Goal: Task Accomplishment & Management: Manage account settings

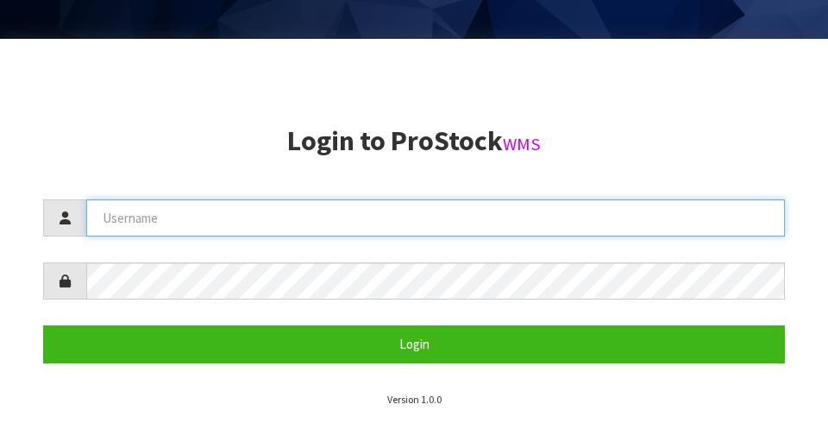
click at [338, 212] on input "text" at bounding box center [435, 217] width 699 height 37
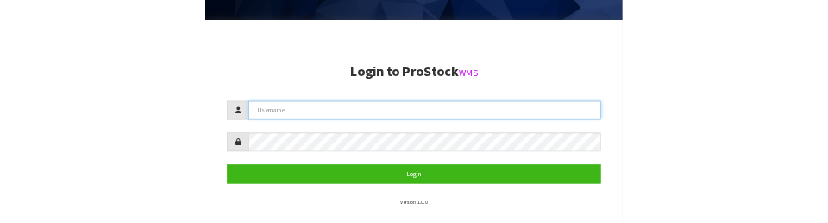
scroll to position [368, 0]
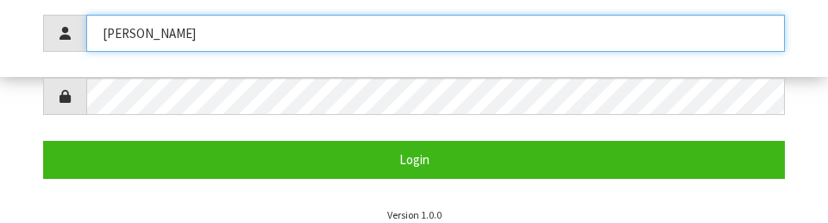
type input "[PERSON_NAME]"
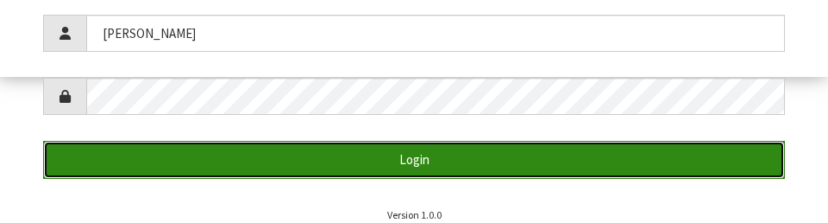
click at [517, 155] on button "Login" at bounding box center [414, 159] width 742 height 37
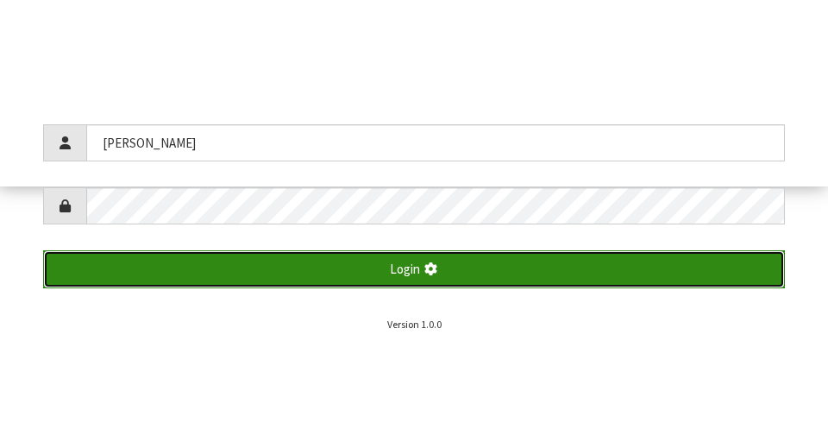
scroll to position [442, 0]
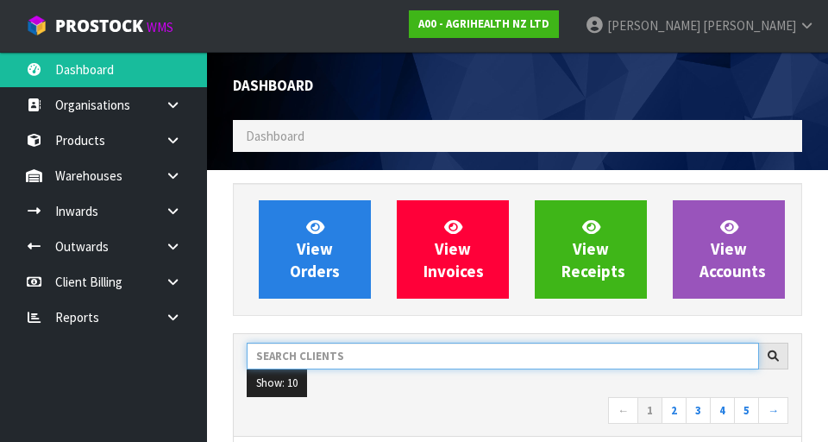
click at [359, 359] on input "text" at bounding box center [503, 356] width 513 height 27
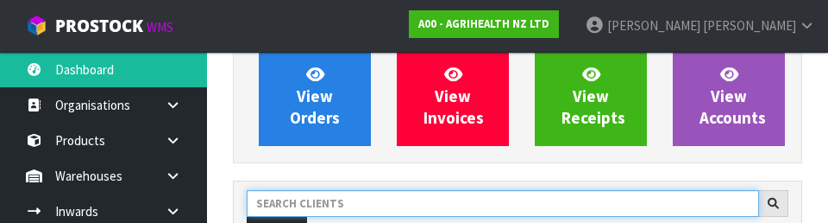
scroll to position [236, 0]
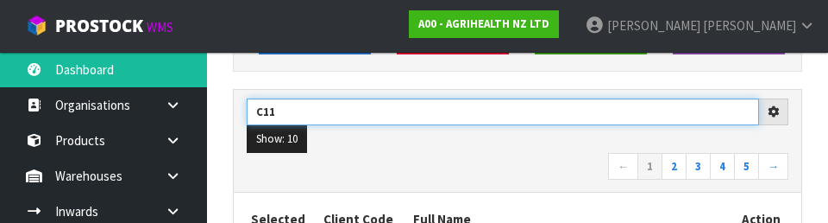
type input "C11"
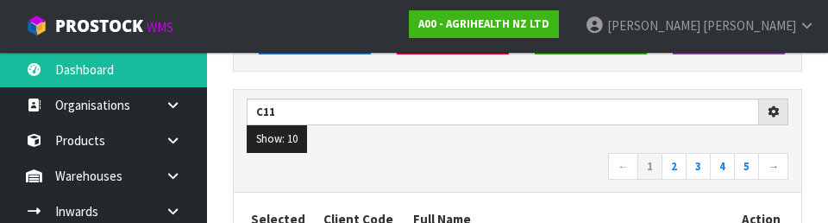
click at [450, 164] on nav "← 1 2 3 4 5 →" at bounding box center [518, 168] width 542 height 30
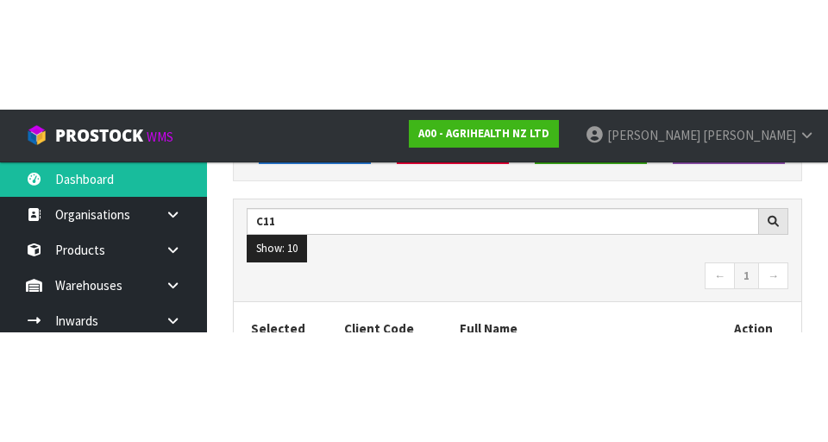
scroll to position [244, 0]
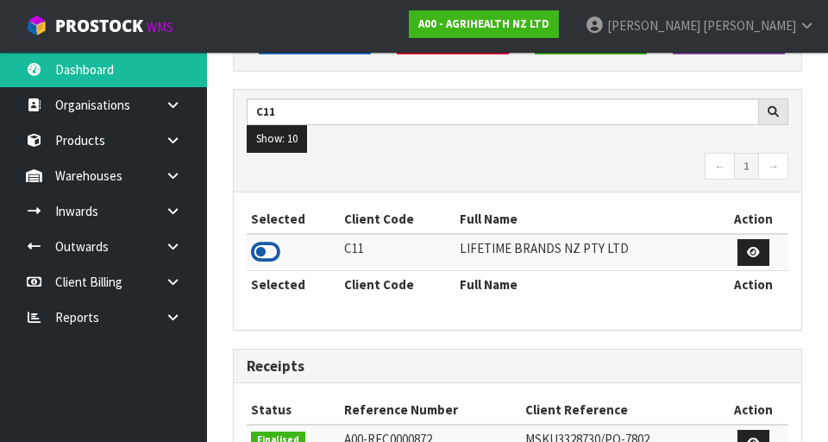
click at [267, 253] on icon at bounding box center [265, 252] width 29 height 26
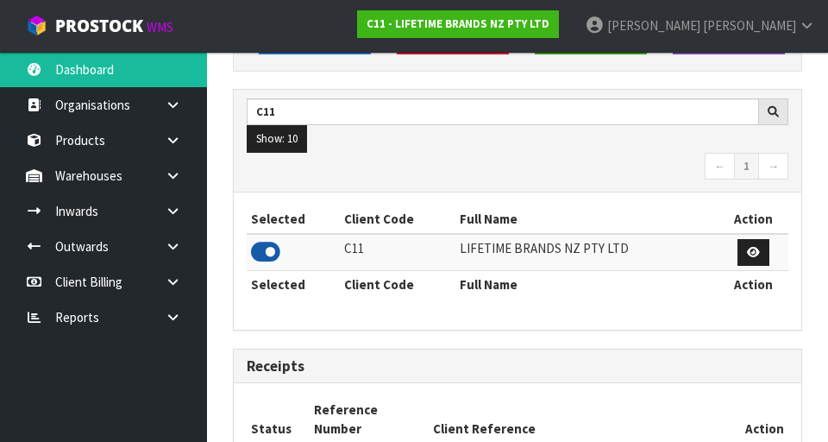
scroll to position [1369, 595]
click at [174, 180] on icon at bounding box center [173, 175] width 16 height 13
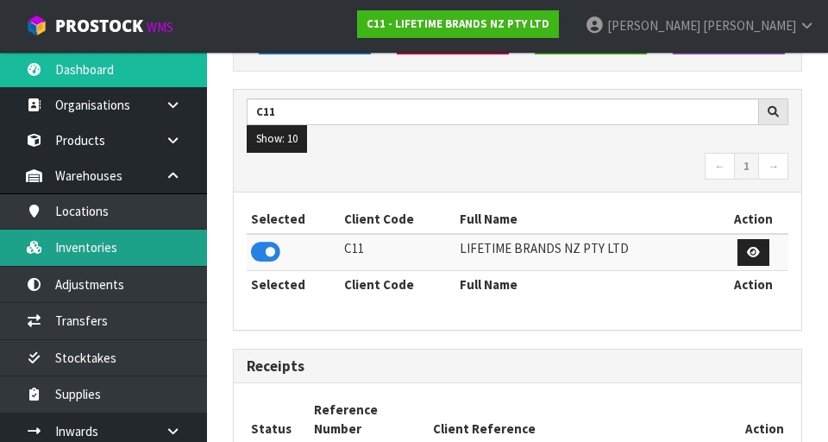
click at [148, 252] on link "Inventories" at bounding box center [103, 247] width 207 height 35
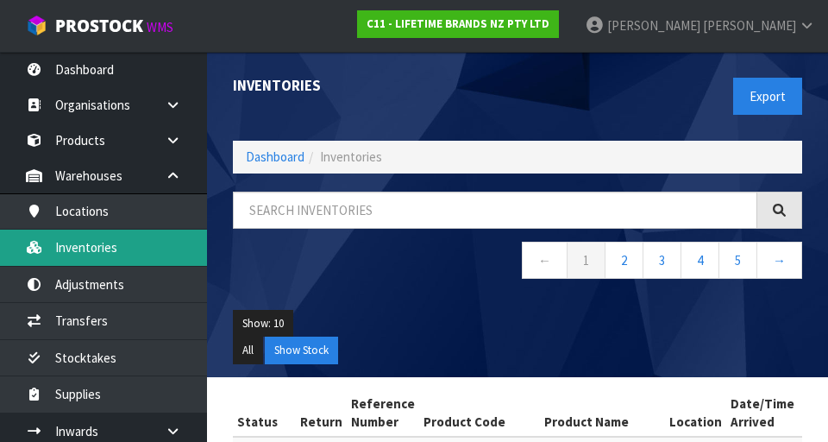
scroll to position [17, 0]
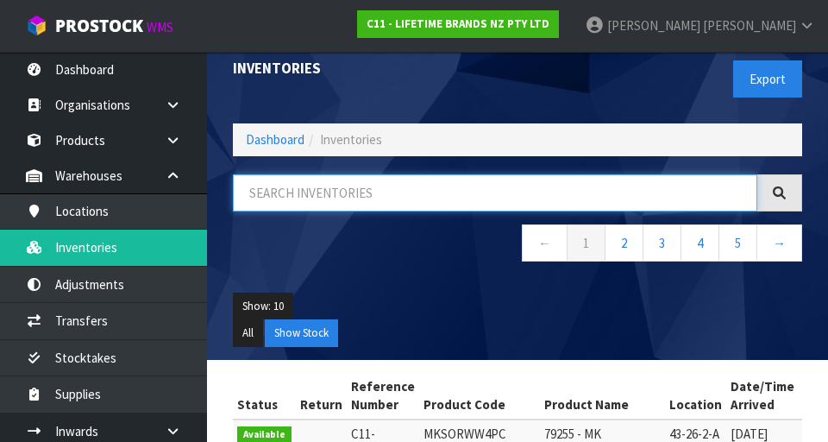
click at [376, 197] on input "text" at bounding box center [495, 192] width 525 height 37
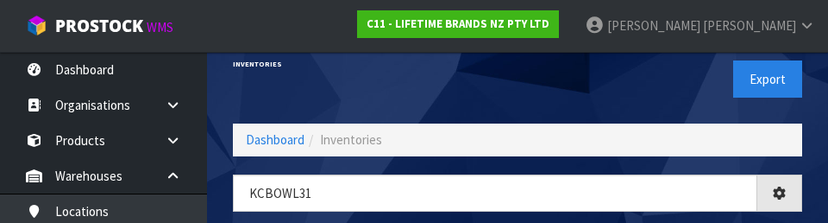
click at [456, 102] on div "Inventories Export" at bounding box center [517, 79] width 595 height 89
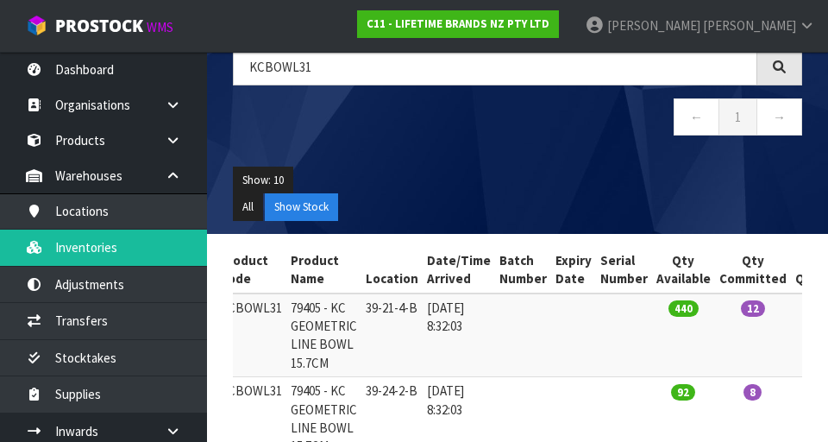
scroll to position [0, 0]
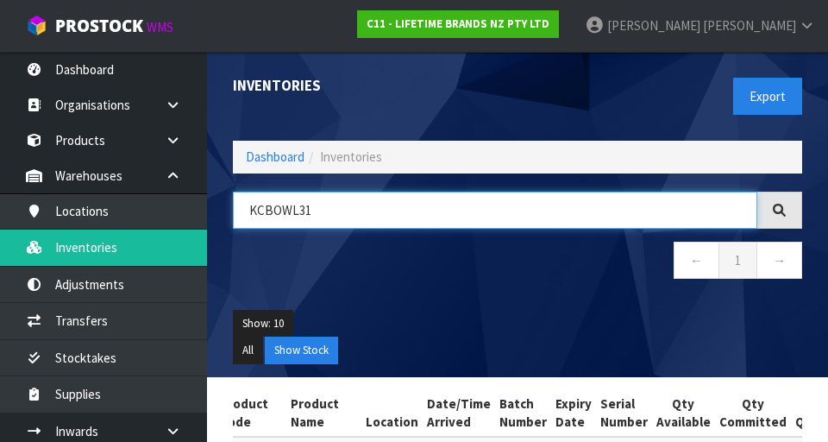
click at [346, 215] on input "KCBOWL31" at bounding box center [495, 210] width 525 height 37
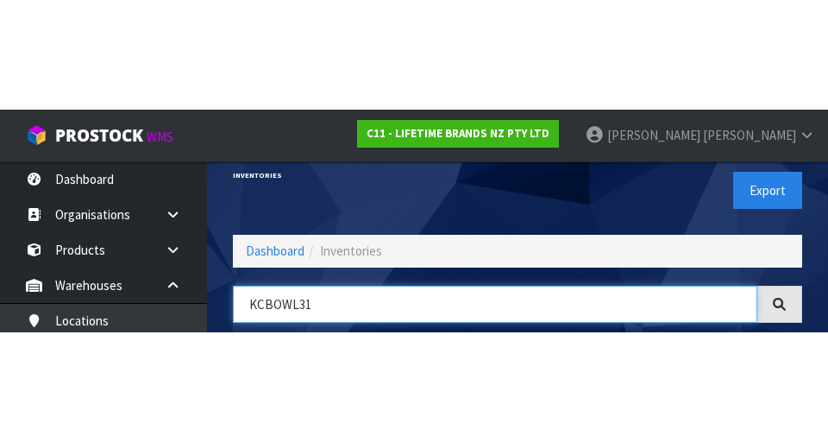
scroll to position [98, 0]
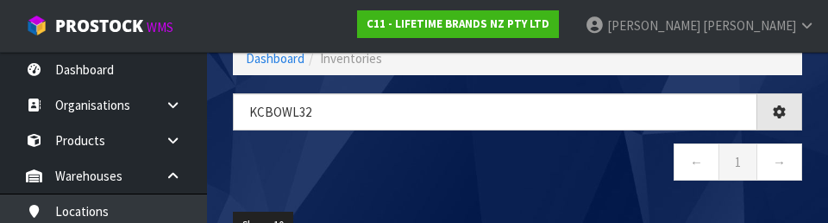
click at [466, 156] on nav "← 1 →" at bounding box center [517, 164] width 569 height 42
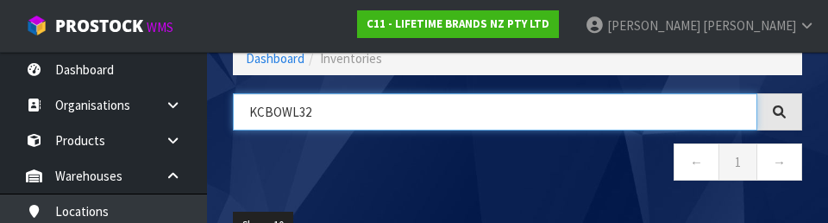
click at [517, 115] on input "KCBOWL32" at bounding box center [495, 111] width 525 height 37
type input "KCBOWL31"
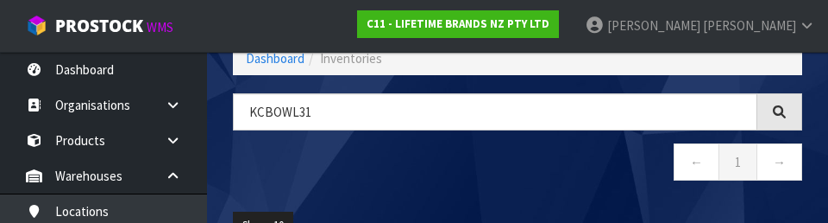
click at [517, 174] on nav "← 1 →" at bounding box center [517, 164] width 569 height 42
click at [517, 180] on nav "← 1 →" at bounding box center [517, 164] width 569 height 42
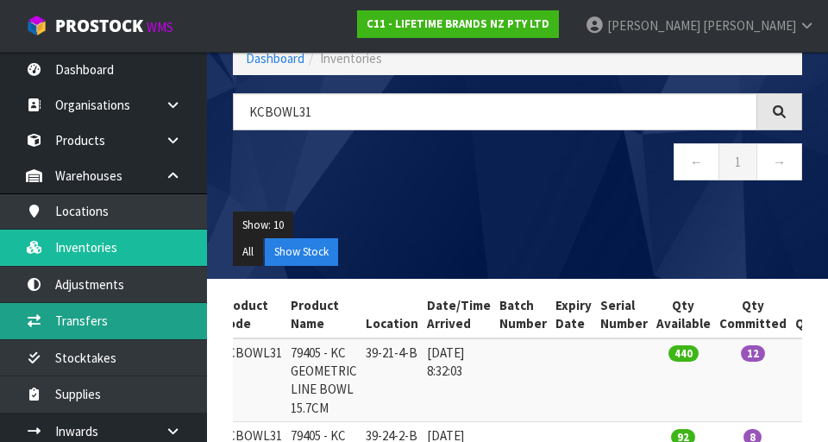
click at [97, 312] on link "Transfers" at bounding box center [103, 320] width 207 height 35
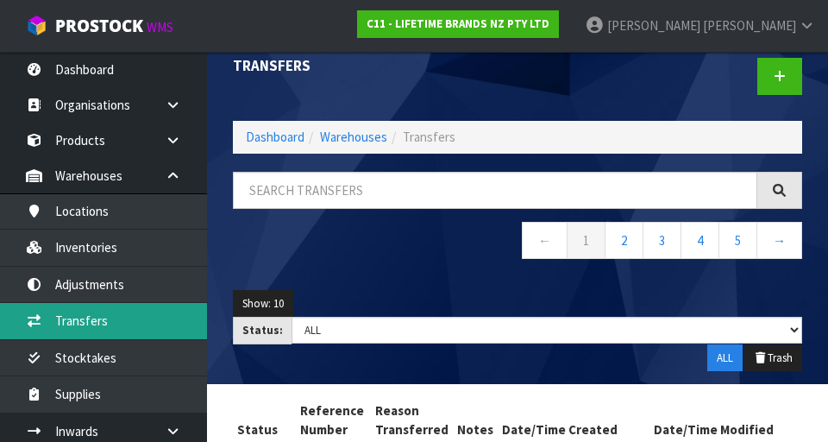
scroll to position [22, 0]
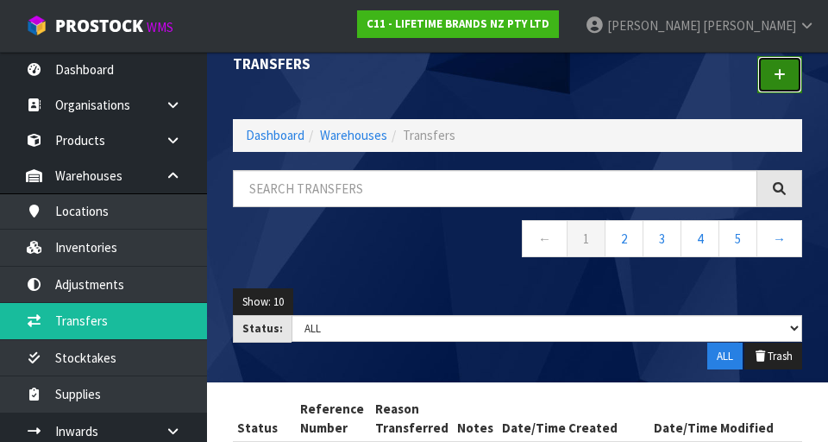
click at [517, 84] on link at bounding box center [780, 74] width 45 height 37
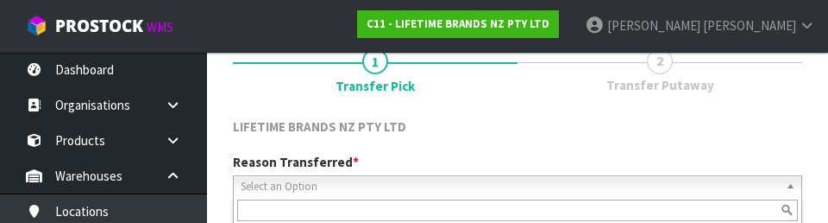
scroll to position [238, 0]
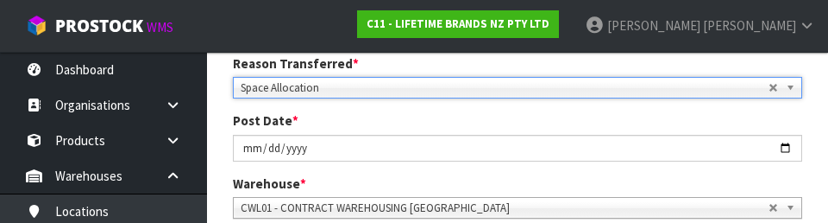
click at [517, 124] on div "Post Date * [DATE]" at bounding box center [517, 135] width 595 height 49
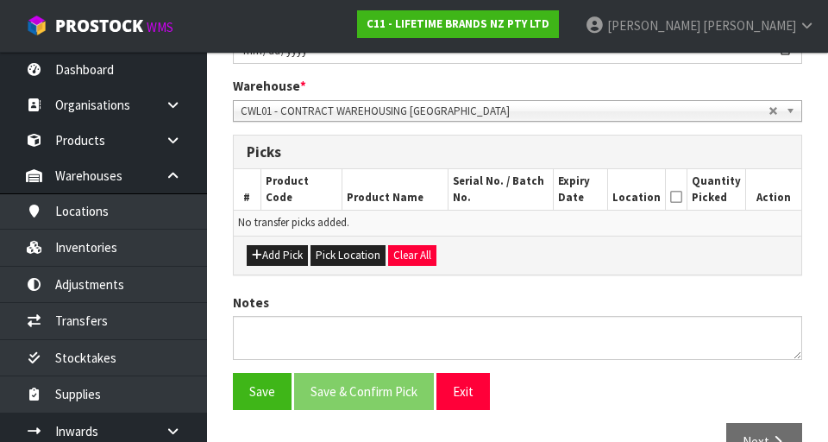
scroll to position [344, 0]
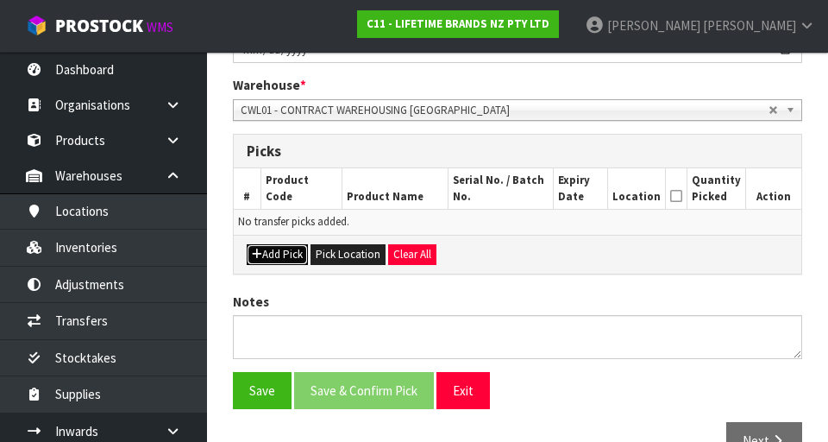
click at [282, 255] on button "Add Pick" at bounding box center [277, 254] width 61 height 21
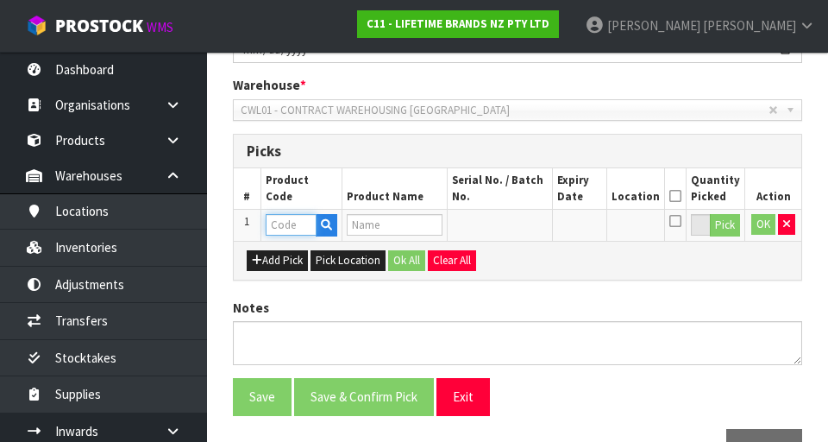
paste input "KCBOWL31"
type input "KCBOWL31"
type input "79405 - KC GEOMETRIC LINE BOWL 15.7CM"
type input "KCBOWL31"
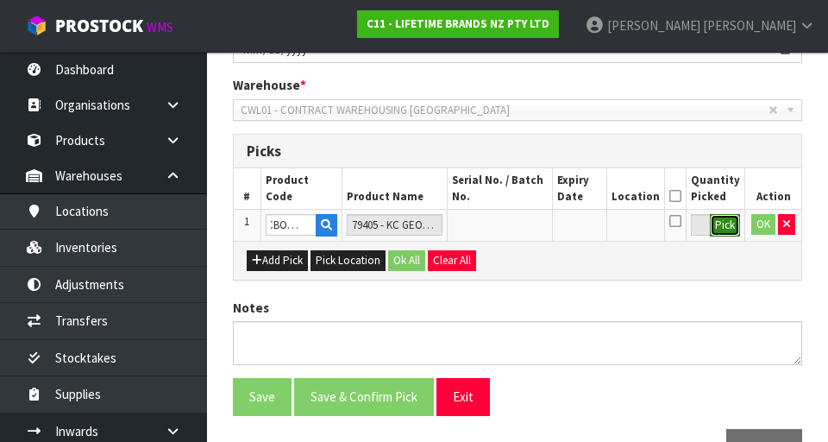
click at [517, 230] on button "Pick" at bounding box center [725, 225] width 30 height 22
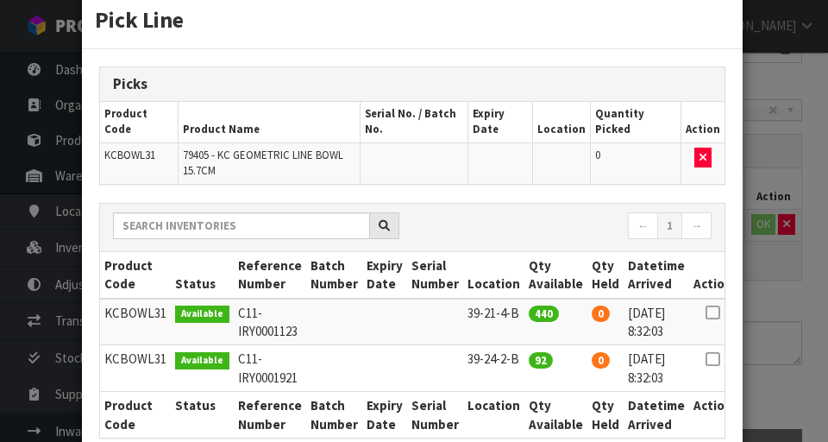
scroll to position [38, 0]
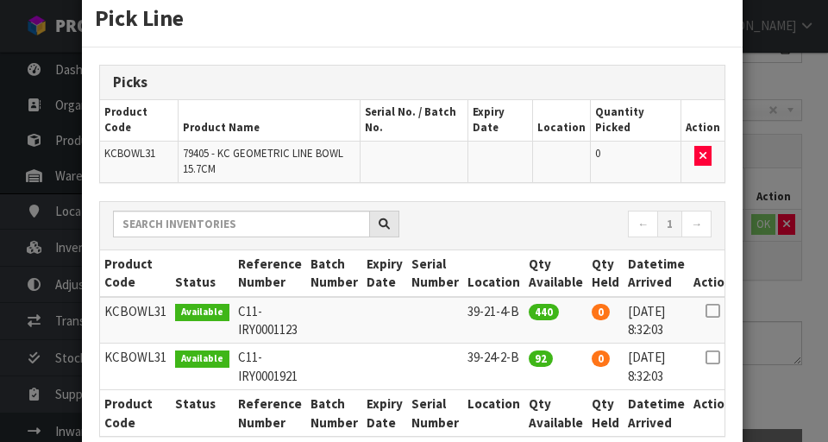
click at [517, 311] on icon at bounding box center [713, 311] width 14 height 1
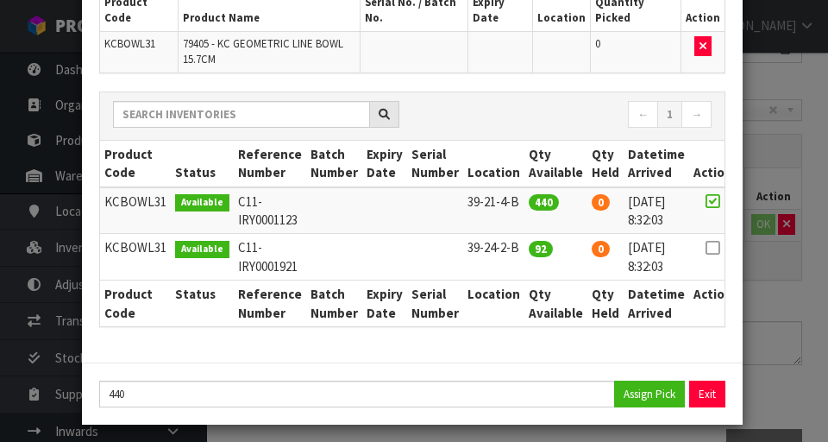
scroll to position [147, 0]
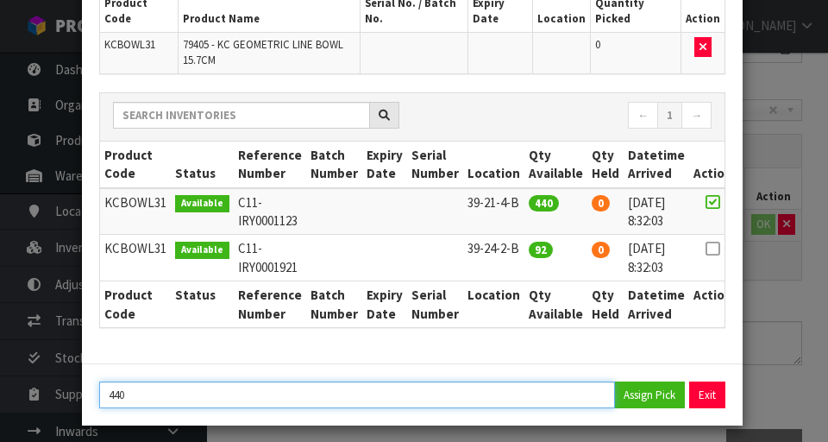
click at [143, 400] on input "440" at bounding box center [357, 394] width 516 height 27
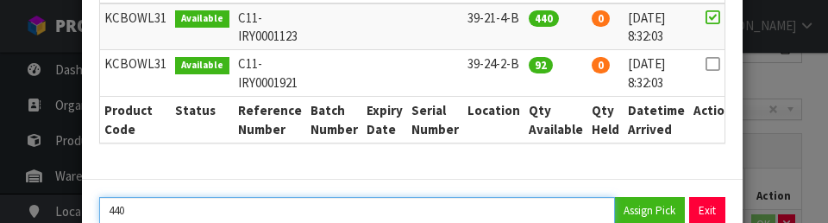
scroll to position [376, 0]
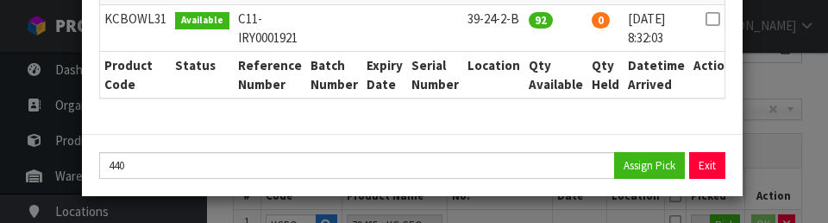
click at [517, 92] on div "Pick Line Picks Product Code Product Name Serial No. / Batch No. Expiry Date Lo…" at bounding box center [414, 111] width 828 height 223
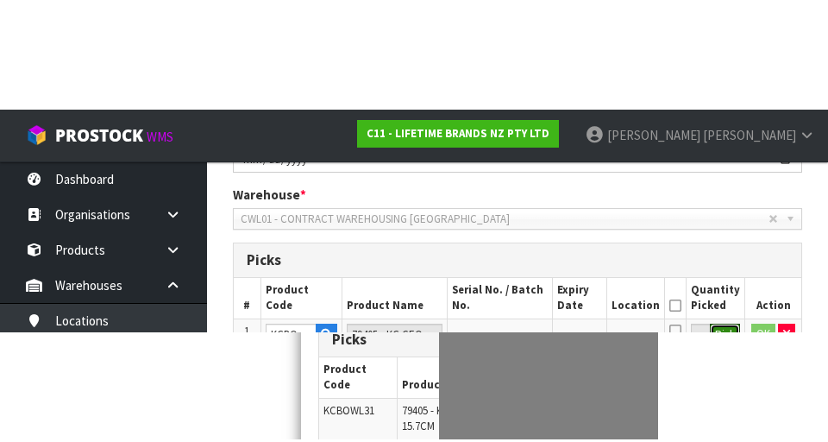
scroll to position [344, 0]
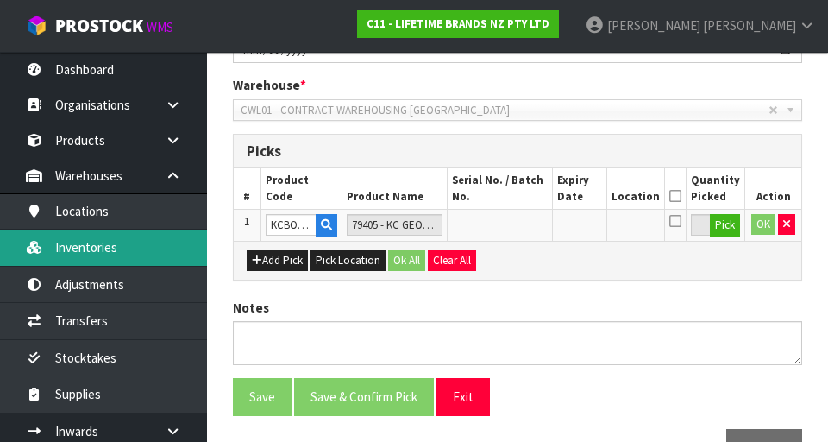
click at [91, 250] on link "Inventories" at bounding box center [103, 247] width 207 height 35
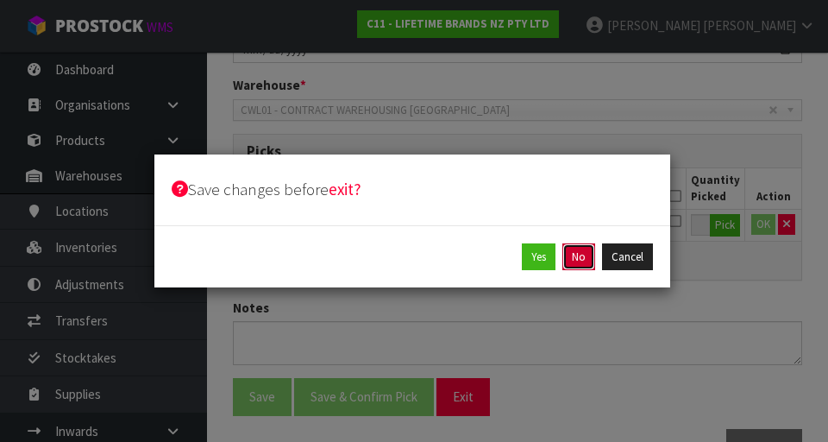
click at [517, 261] on button "No" at bounding box center [579, 257] width 33 height 28
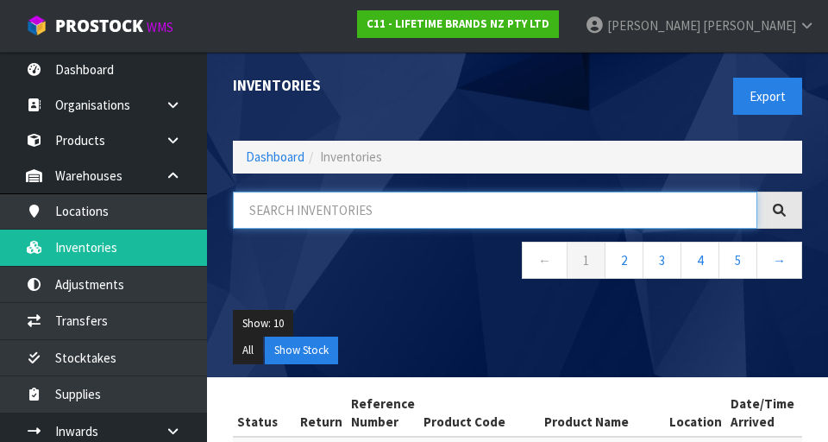
paste input "KCBOWL31"
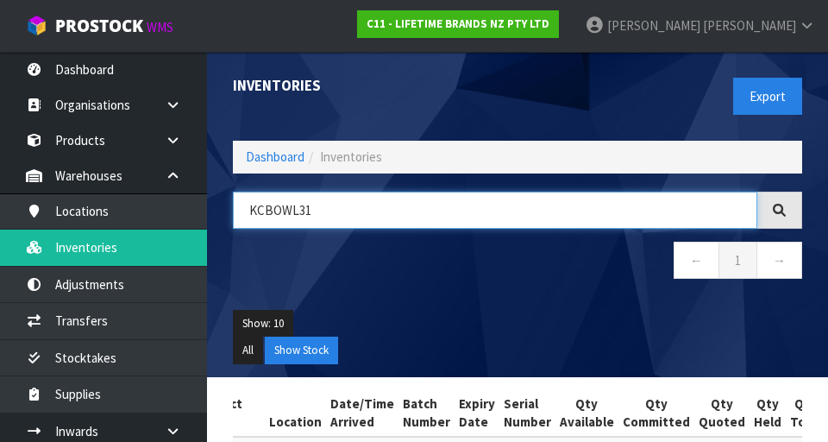
click at [345, 211] on input "KCBOWL31" at bounding box center [495, 210] width 525 height 37
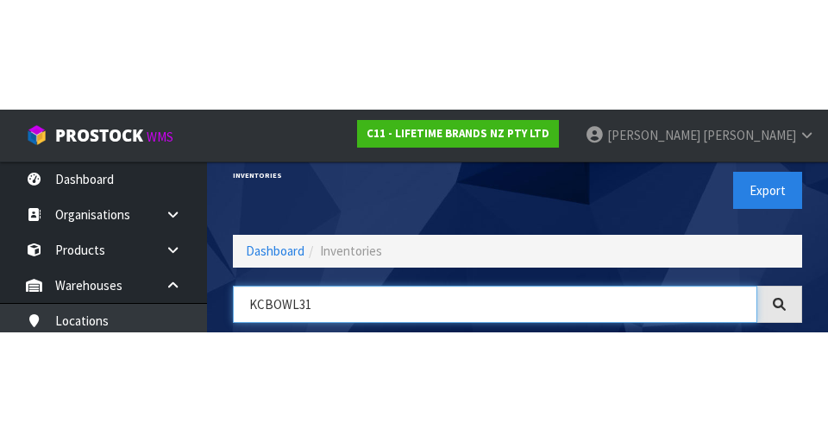
scroll to position [98, 0]
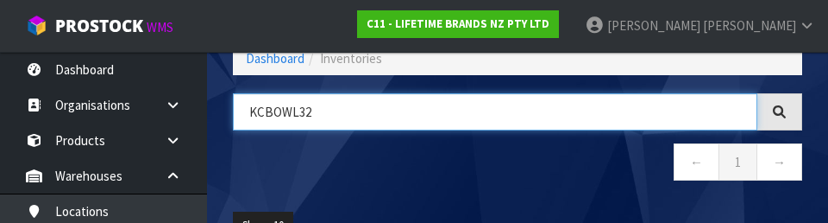
type input "KCBOWL32"
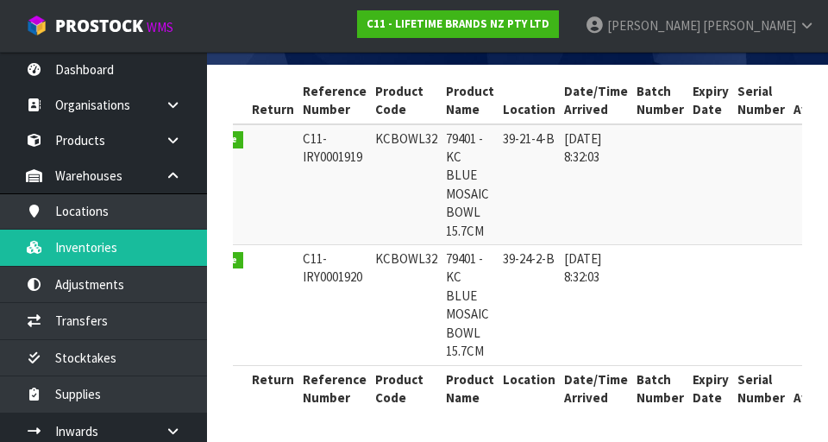
scroll to position [0, 0]
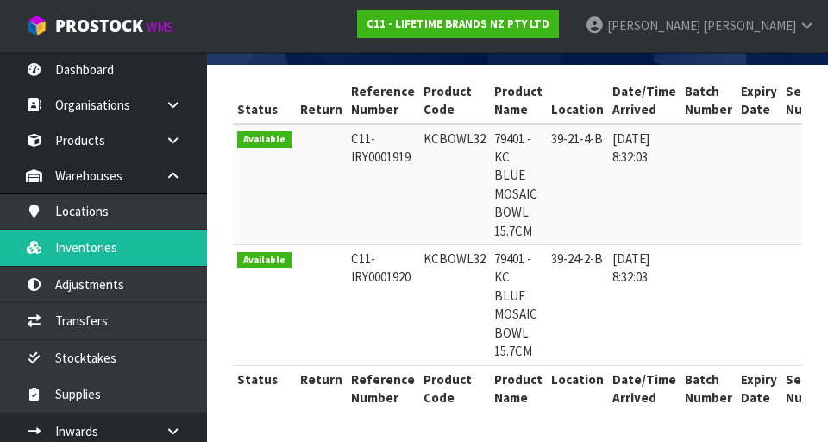
copy td "KCBOWL32"
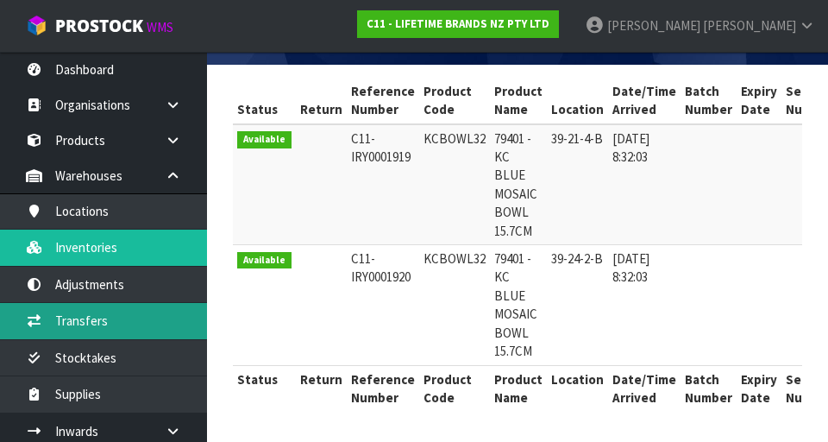
click at [153, 326] on link "Transfers" at bounding box center [103, 320] width 207 height 35
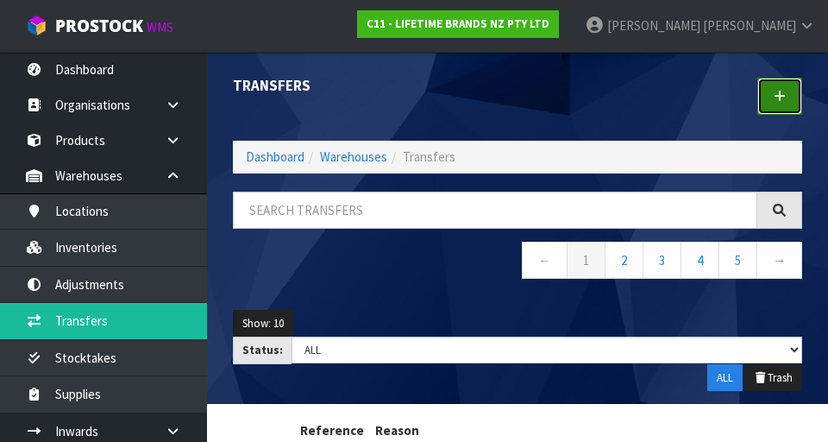
click at [517, 106] on link at bounding box center [780, 96] width 45 height 37
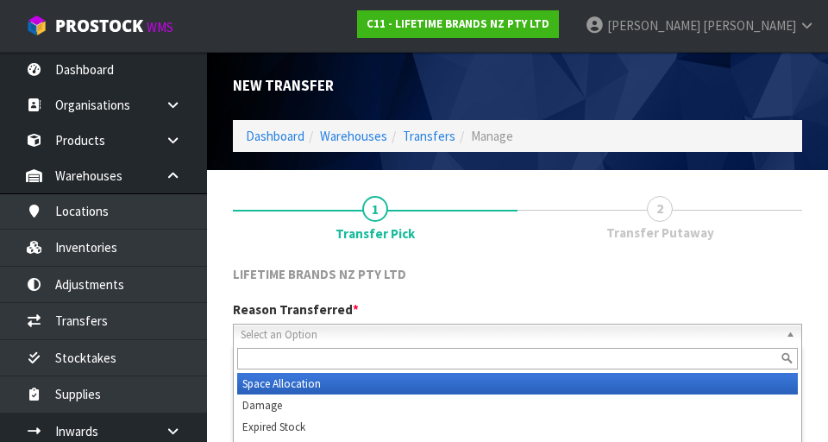
click at [499, 326] on span "Select an Option" at bounding box center [510, 334] width 538 height 21
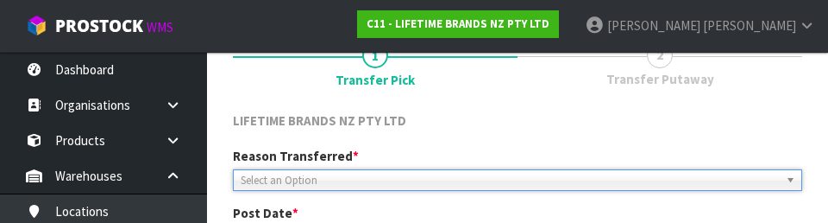
scroll to position [238, 0]
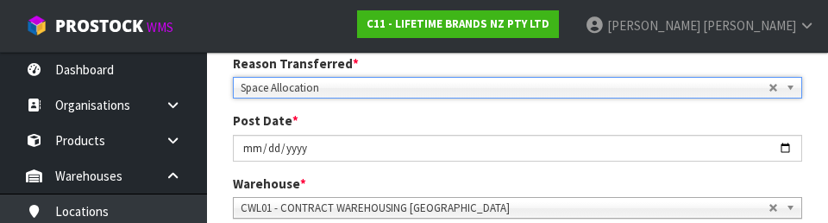
click at [517, 112] on div "Post Date * [DATE]" at bounding box center [517, 135] width 595 height 49
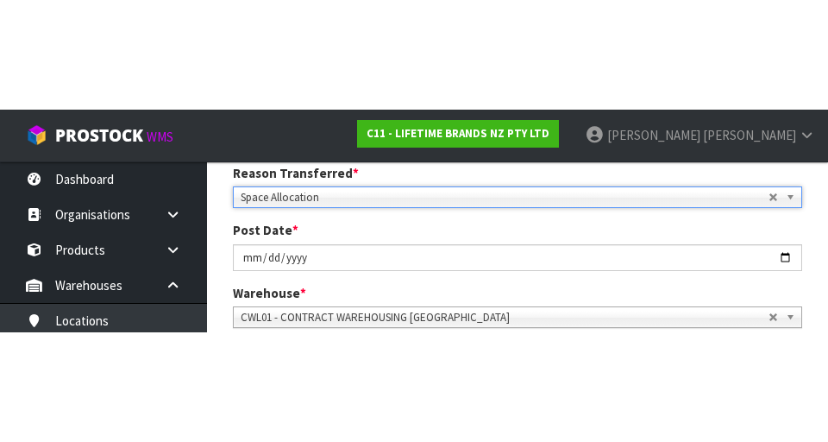
scroll to position [246, 0]
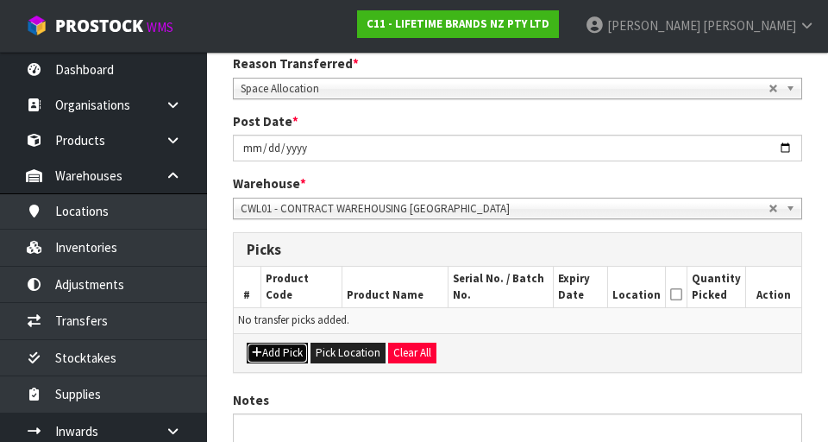
click at [293, 347] on button "Add Pick" at bounding box center [277, 353] width 61 height 21
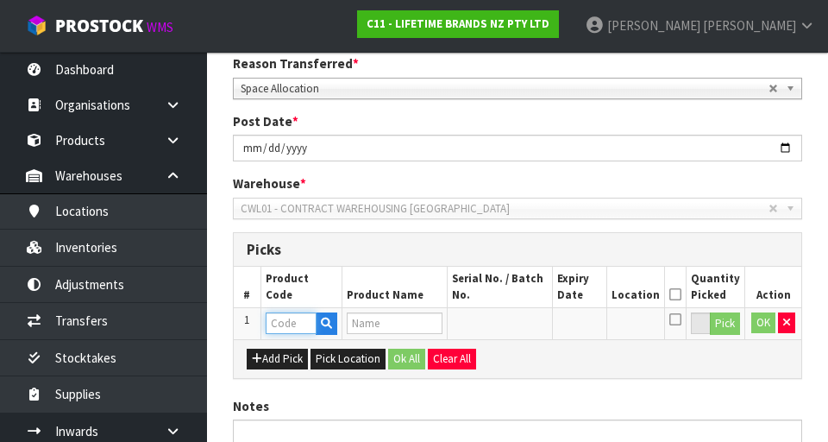
click at [287, 323] on input "text" at bounding box center [291, 323] width 51 height 22
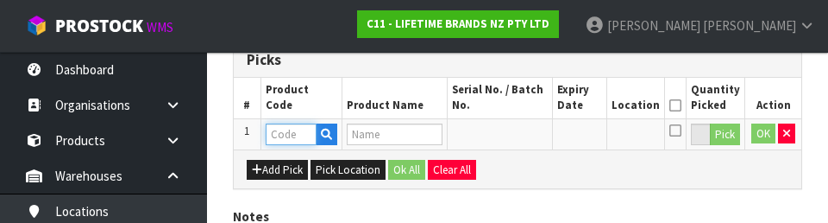
scroll to position [450, 0]
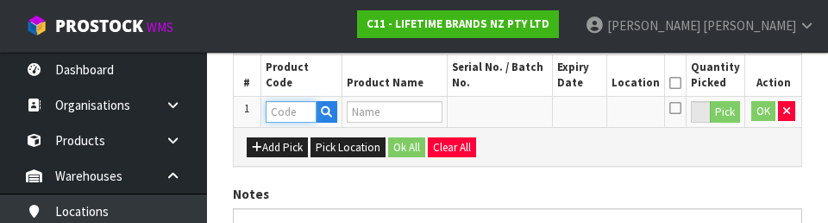
type input "KCBOWL32"
type input "79401 - KC BLUE MOSAIC BOWL 15.7CM"
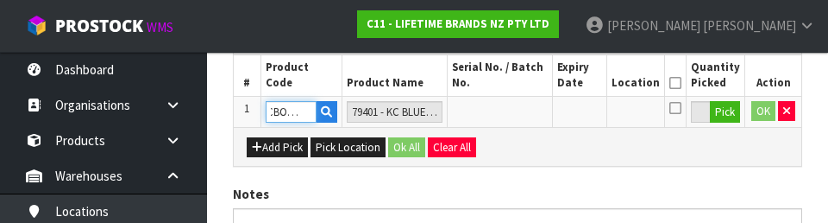
type input "KCBOWL32"
click at [517, 110] on button "Pick" at bounding box center [725, 112] width 30 height 22
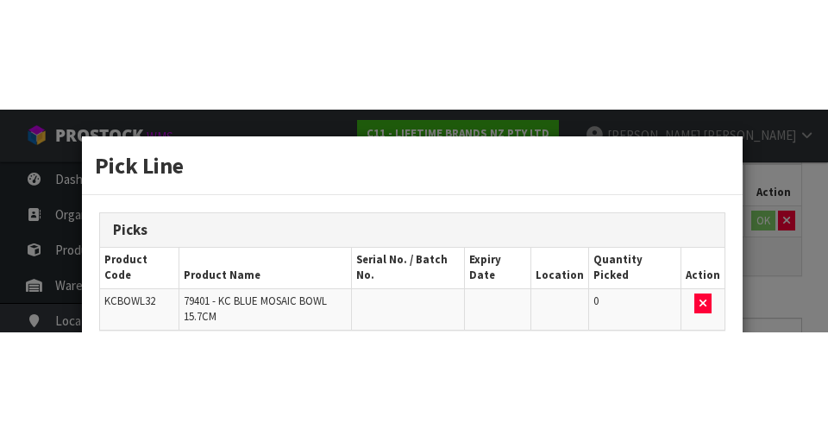
scroll to position [0, 0]
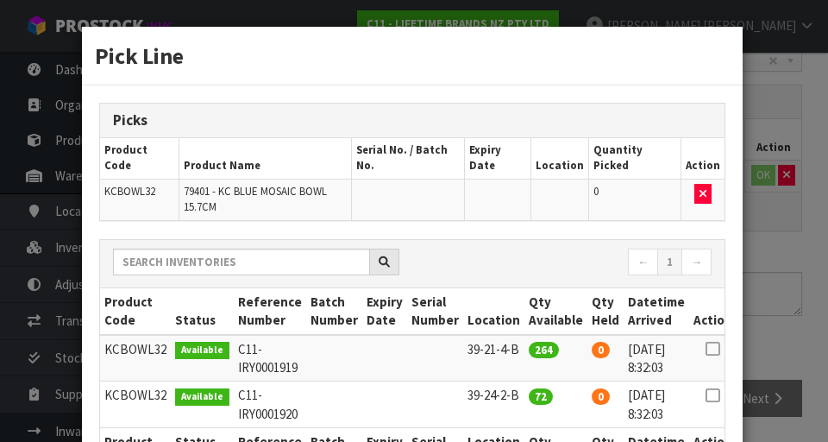
click at [517, 381] on td at bounding box center [712, 404] width 47 height 47
click at [517, 395] on icon at bounding box center [713, 395] width 14 height 1
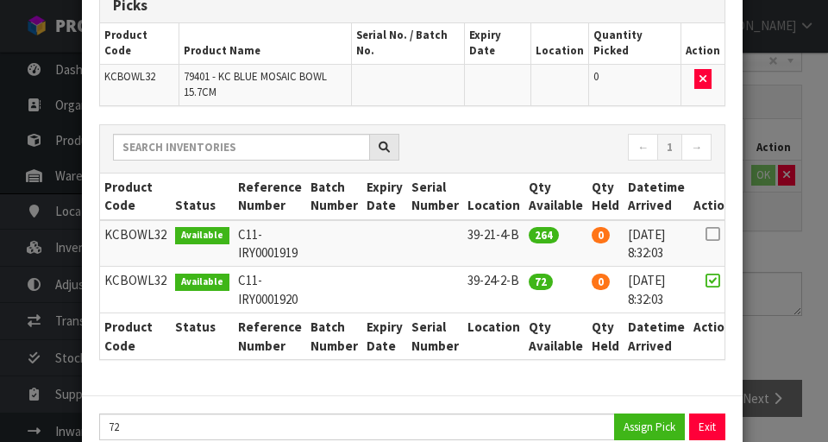
scroll to position [130, 0]
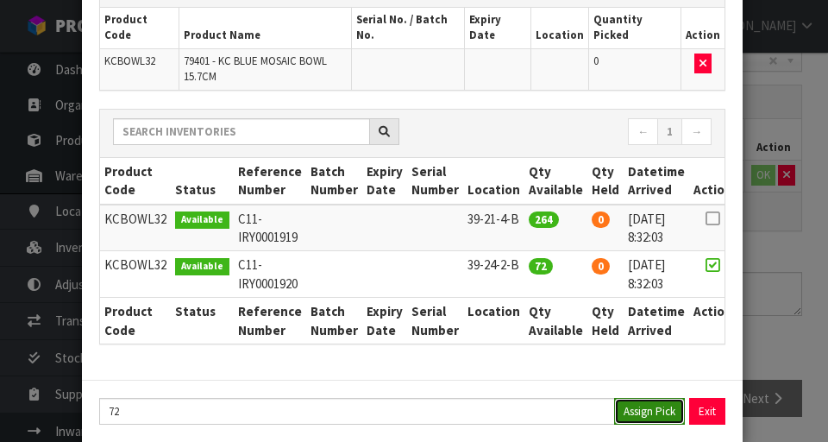
click at [517, 398] on button "Assign Pick" at bounding box center [649, 411] width 71 height 27
type input "72"
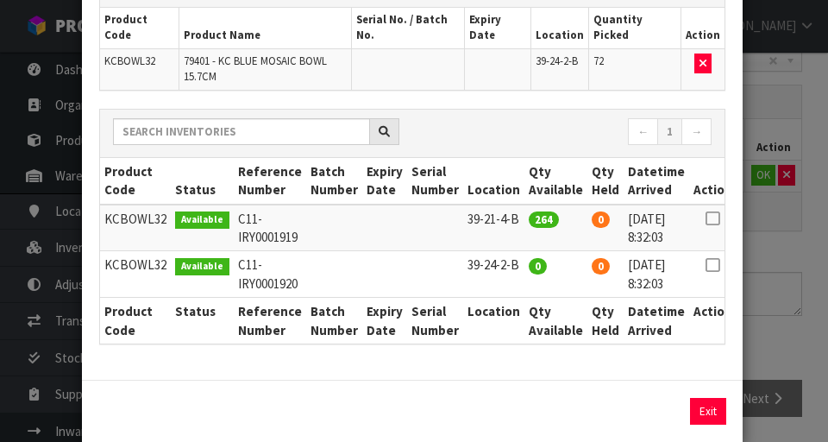
click at [517, 255] on div "Pick Line Picks Product Code Product Name Serial No. / Batch No. Expiry Date Lo…" at bounding box center [414, 221] width 828 height 442
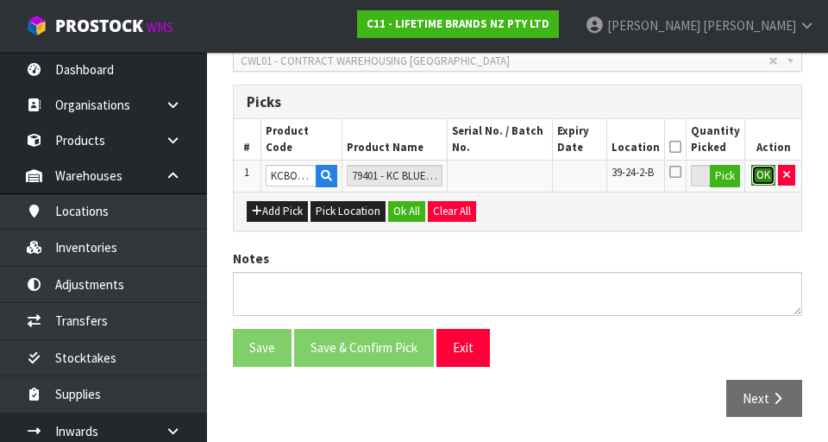
click at [517, 172] on button "OK" at bounding box center [764, 175] width 24 height 21
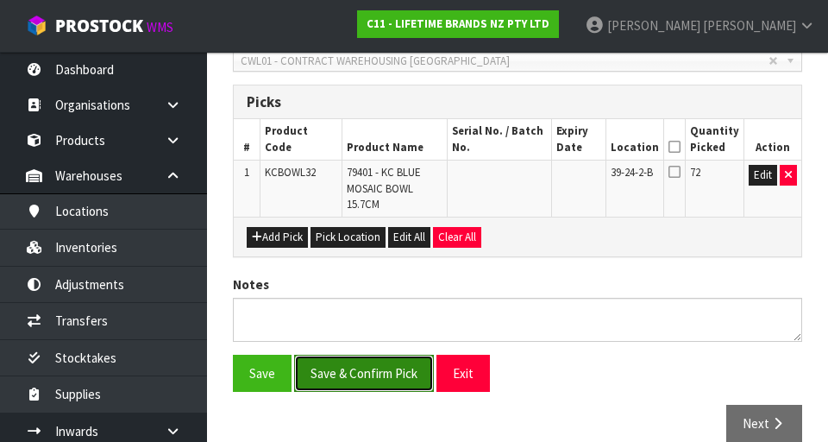
click at [394, 384] on button "Save & Confirm Pick" at bounding box center [364, 373] width 140 height 37
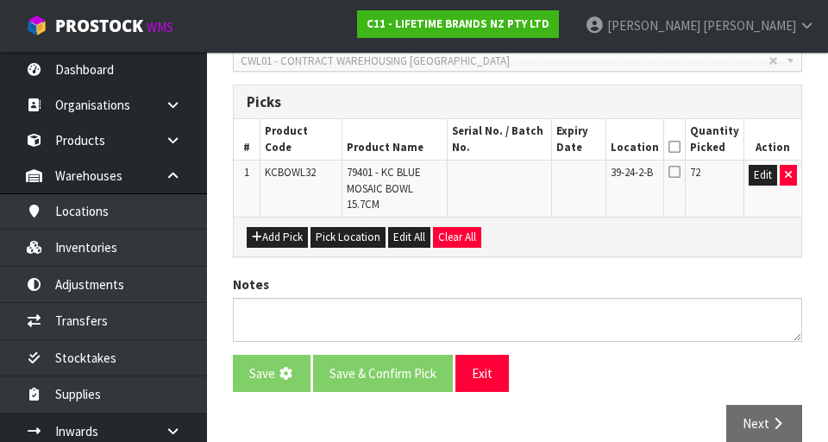
scroll to position [0, 0]
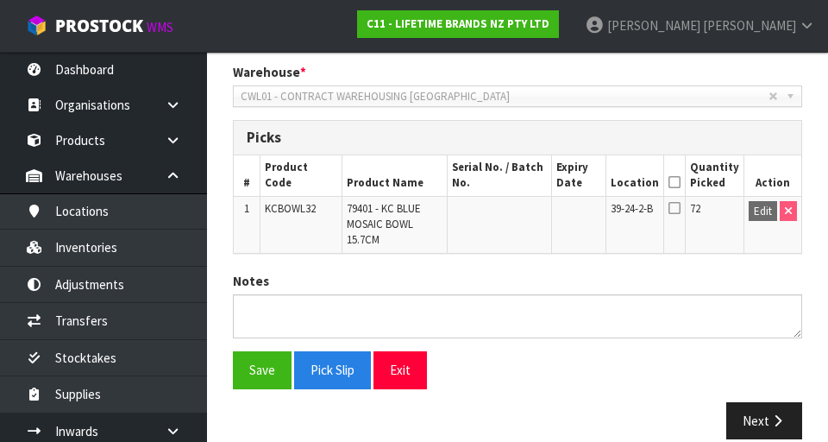
scroll to position [421, 0]
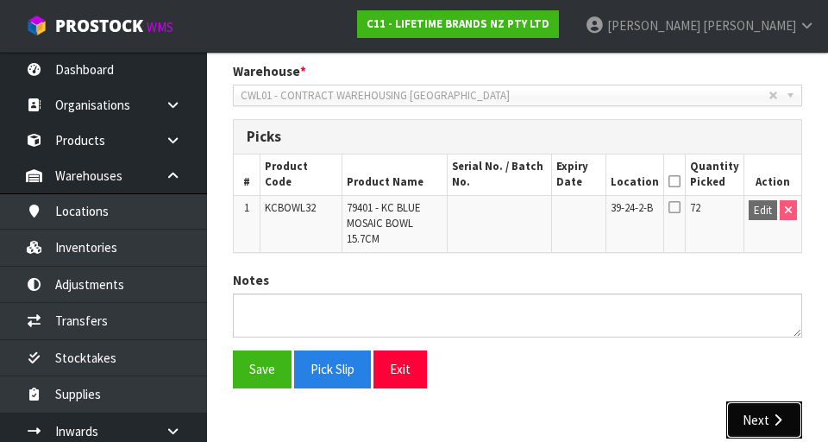
click at [517, 413] on icon "button" at bounding box center [778, 419] width 16 height 13
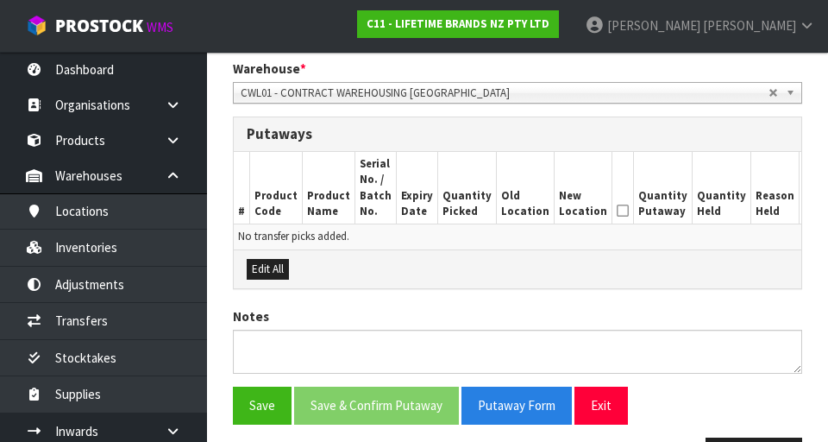
scroll to position [425, 0]
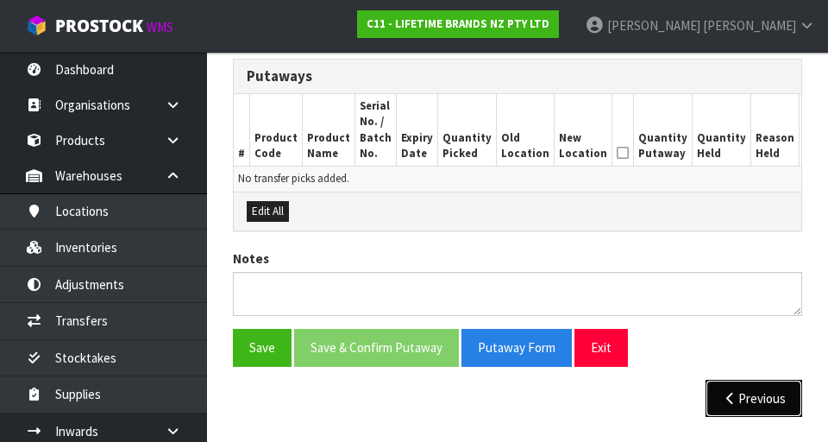
click at [517, 390] on button "Previous" at bounding box center [754, 398] width 97 height 37
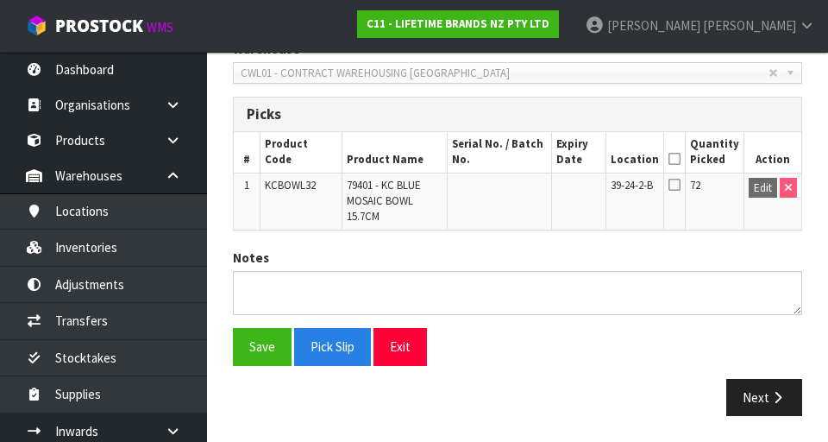
scroll to position [444, 0]
click at [517, 160] on icon at bounding box center [675, 159] width 12 height 1
click at [261, 349] on button "Save" at bounding box center [262, 346] width 59 height 37
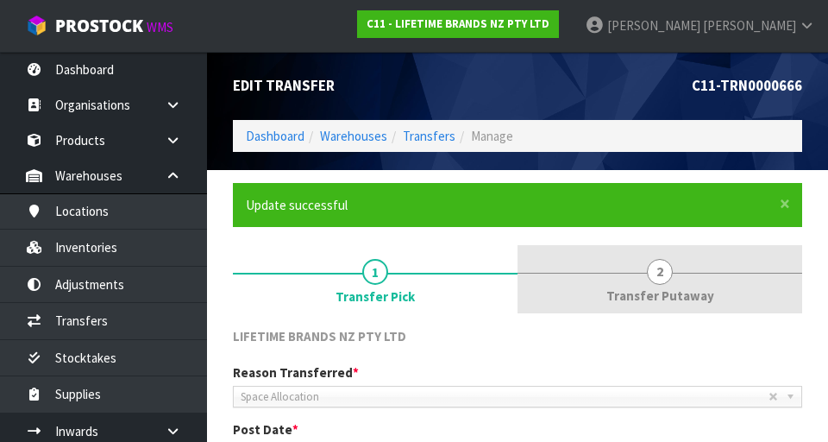
click at [517, 279] on span "2" at bounding box center [660, 272] width 26 height 26
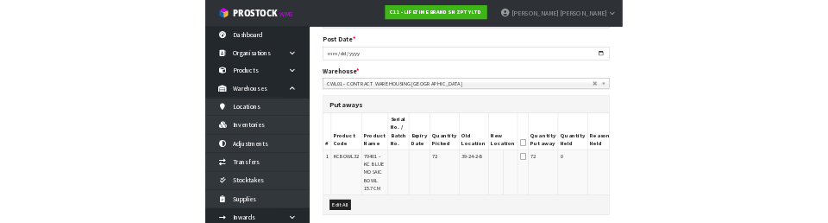
scroll to position [356, 0]
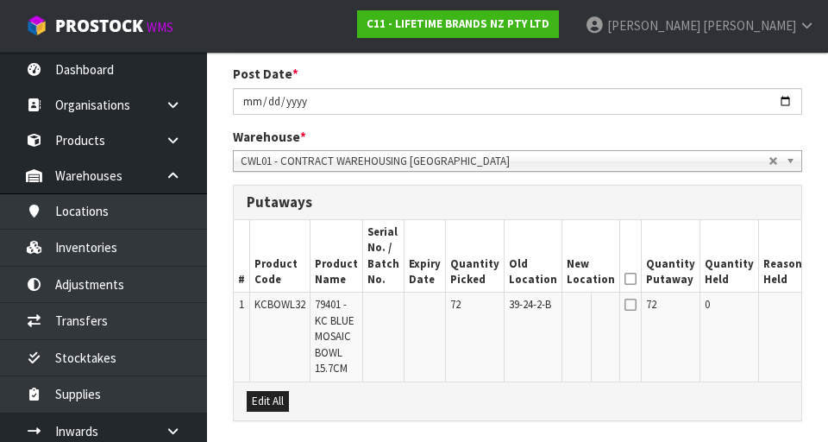
click at [517, 312] on button "Edit" at bounding box center [826, 307] width 28 height 21
click at [517, 314] on input "text" at bounding box center [581, 308] width 28 height 22
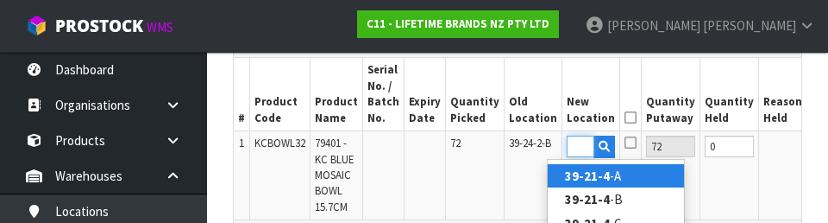
scroll to position [0, 27]
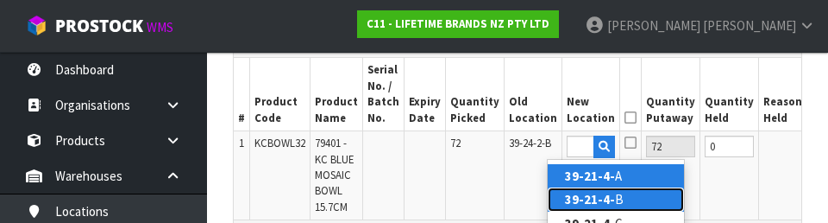
click at [517, 203] on link "39-21-4- B" at bounding box center [616, 198] width 136 height 23
type input "39-21-4-B"
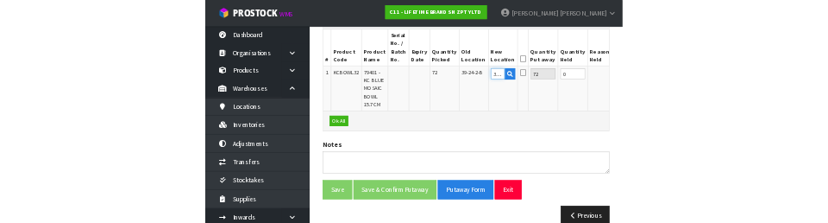
scroll to position [509, 0]
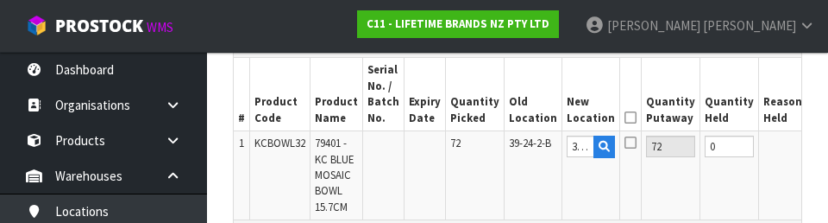
click at [517, 117] on icon at bounding box center [631, 117] width 12 height 1
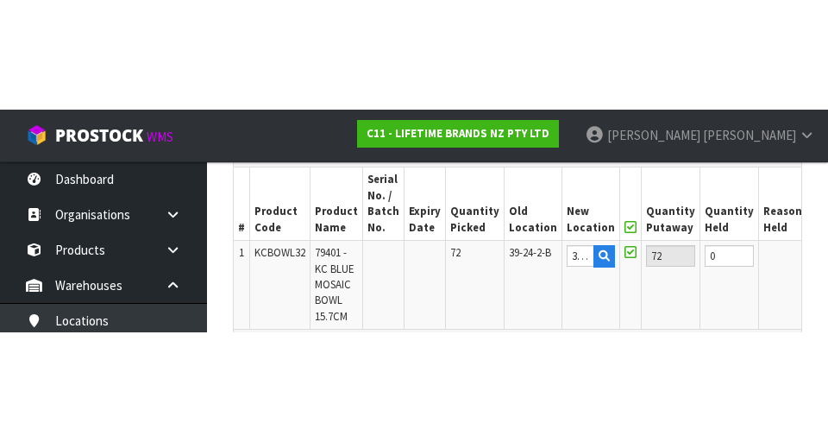
scroll to position [518, 0]
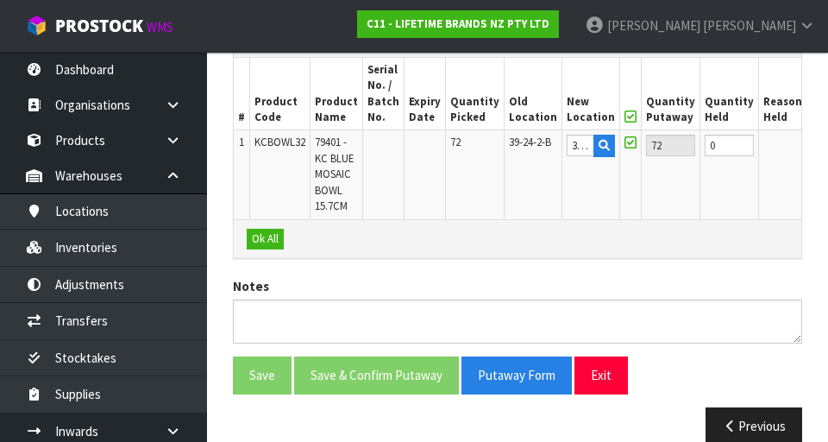
click at [517, 140] on button "OK" at bounding box center [824, 145] width 24 height 21
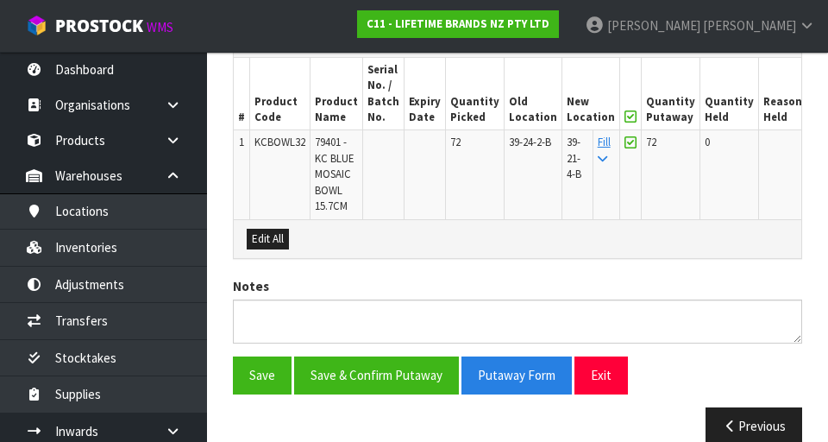
click at [517, 145] on button "Edit" at bounding box center [826, 145] width 28 height 21
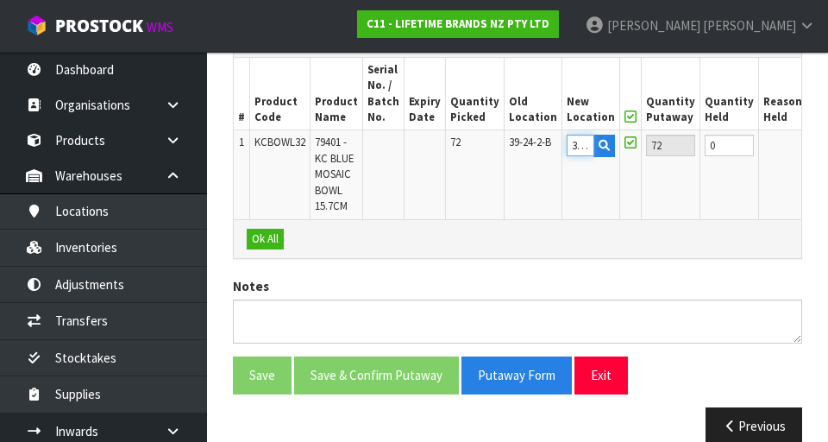
click at [517, 148] on input "39-21-4-B" at bounding box center [581, 146] width 28 height 22
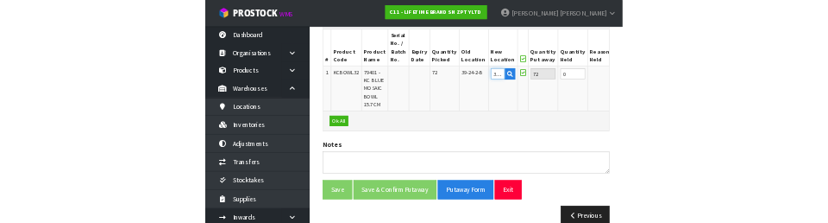
scroll to position [509, 0]
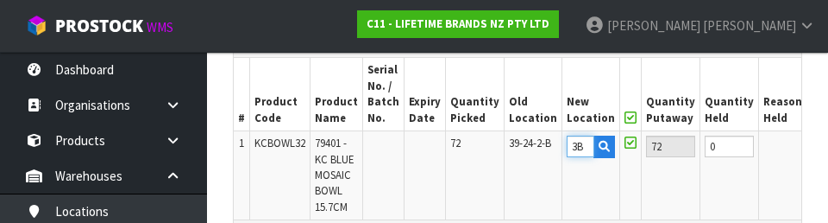
type input "3"
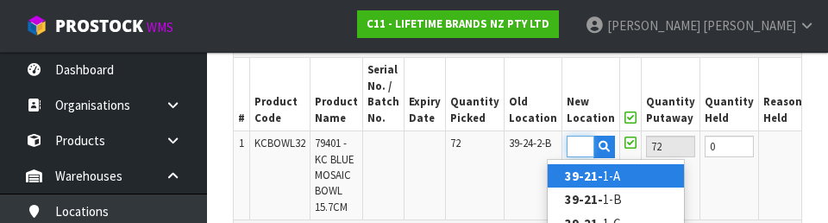
scroll to position [0, 23]
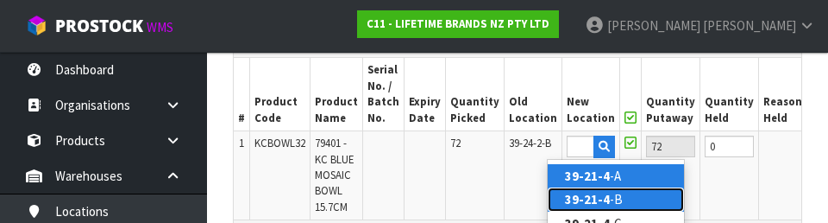
click at [517, 198] on link "39-21-4 -B" at bounding box center [616, 198] width 136 height 23
type input "39-21-4-B"
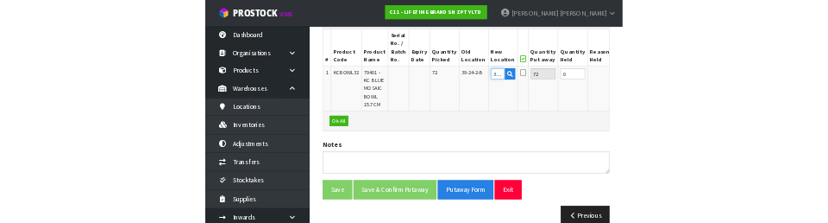
scroll to position [509, 0]
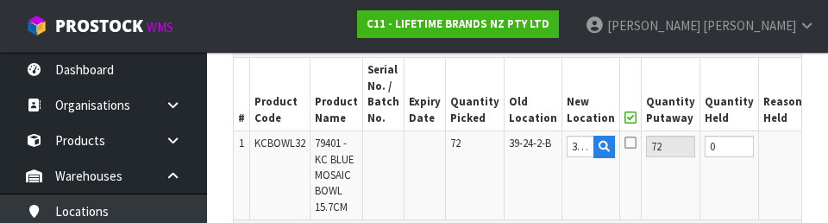
click at [517, 145] on icon at bounding box center [631, 142] width 12 height 14
click at [0, 0] on input "checkbox" at bounding box center [0, 0] width 0 height 0
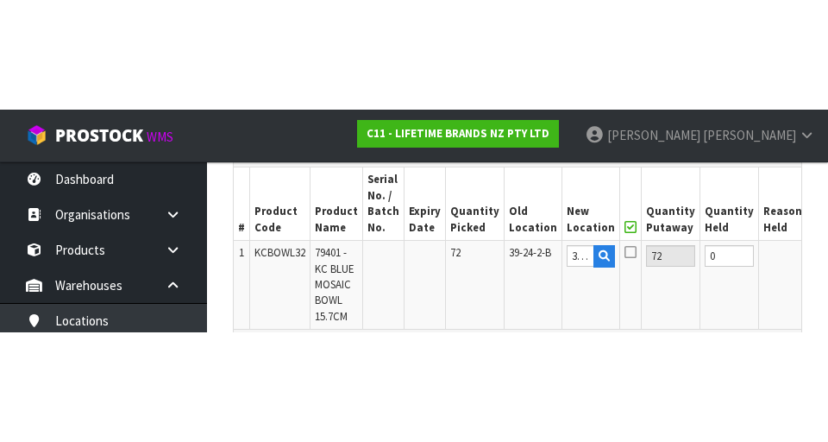
scroll to position [518, 0]
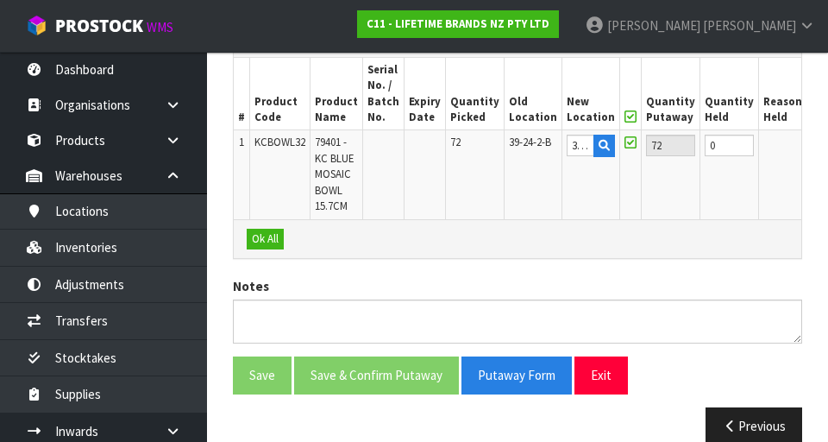
click at [517, 142] on button "OK" at bounding box center [824, 145] width 24 height 21
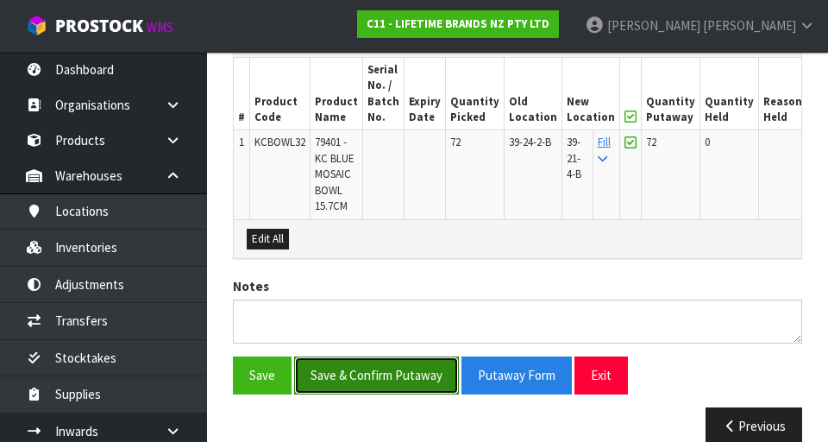
click at [405, 381] on button "Save & Confirm Putaway" at bounding box center [376, 374] width 165 height 37
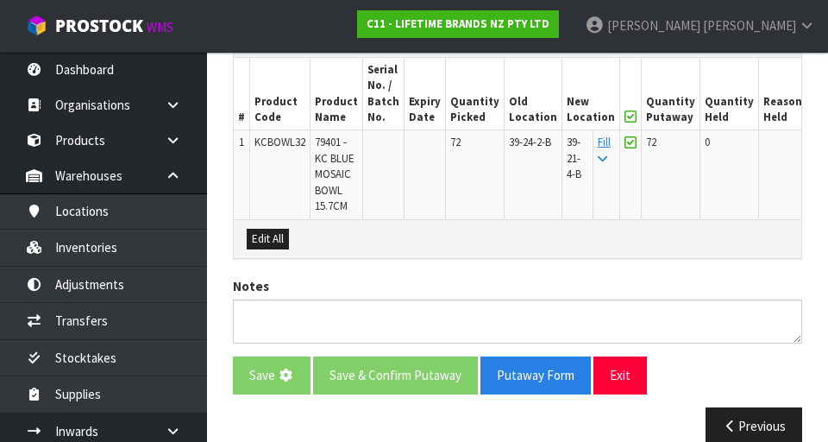
scroll to position [0, 0]
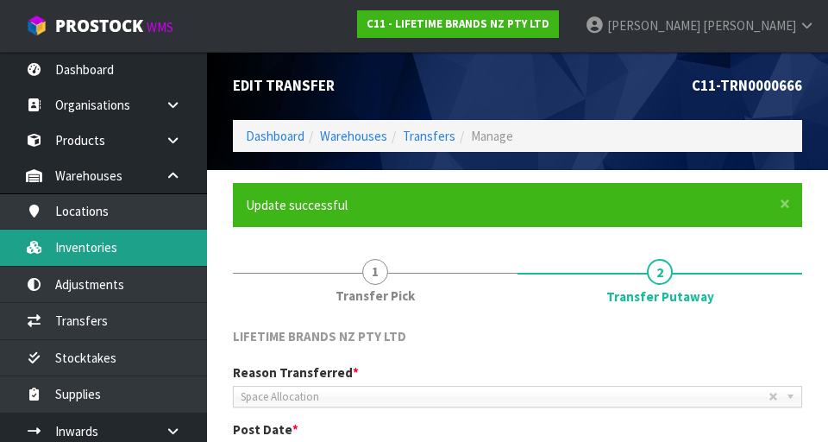
click at [165, 250] on link "Inventories" at bounding box center [103, 247] width 207 height 35
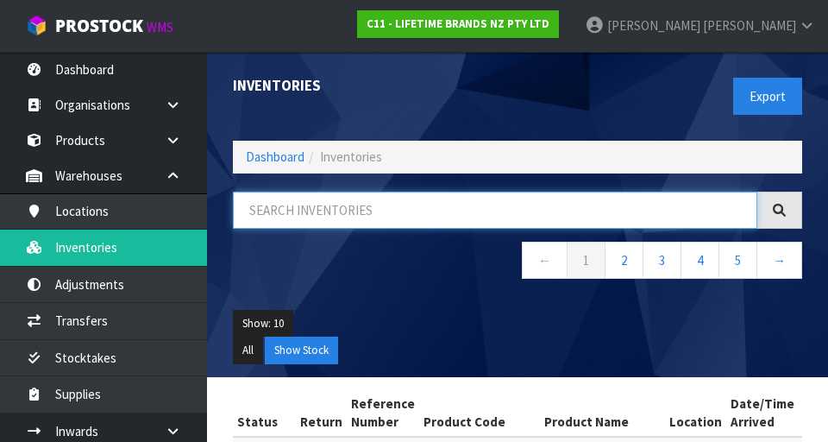
paste input "KCBOWL32"
click at [364, 205] on input "KCBOWL32" at bounding box center [495, 210] width 525 height 37
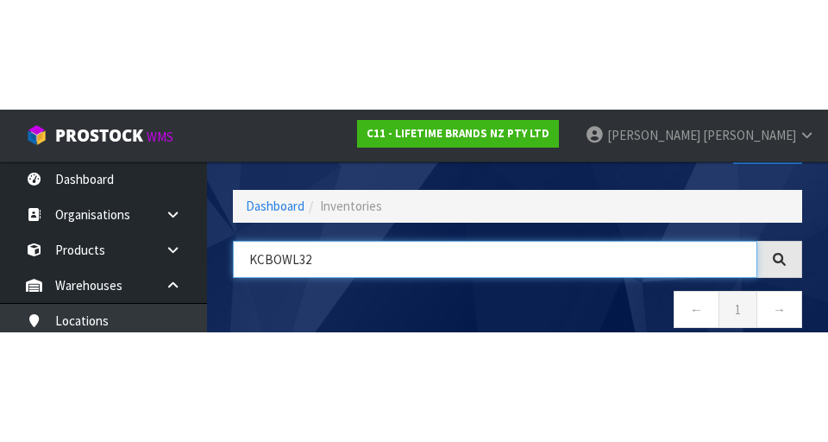
scroll to position [98, 0]
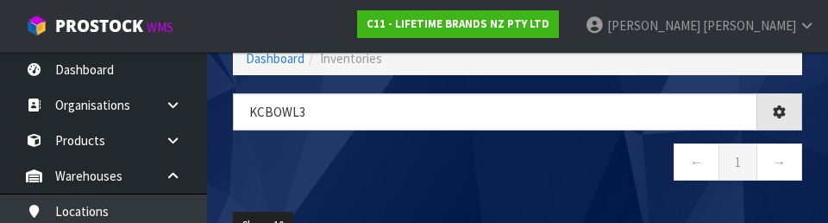
click at [517, 172] on nav "← 1 →" at bounding box center [517, 164] width 569 height 42
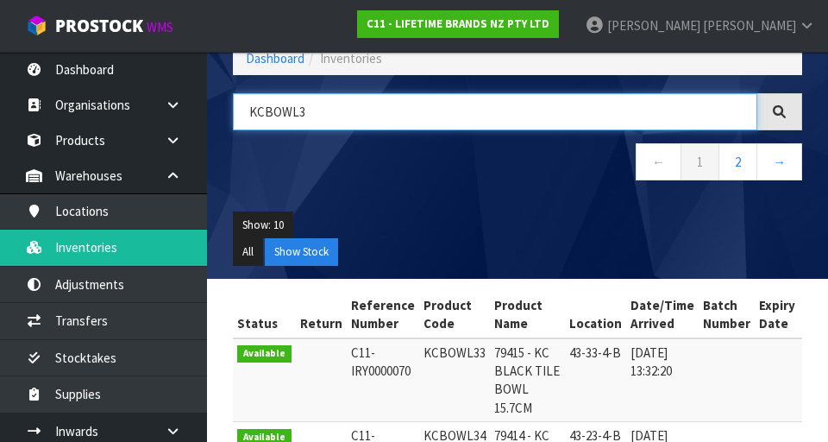
click at [364, 113] on input "KCBOWL3" at bounding box center [495, 111] width 525 height 37
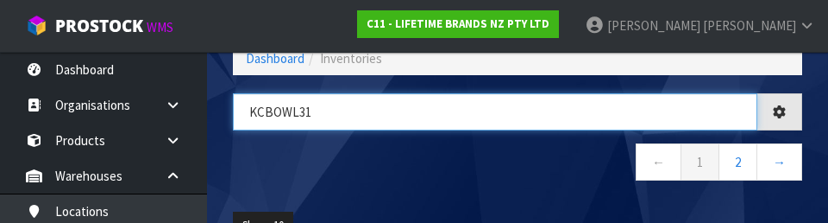
type input "KCBOWL31"
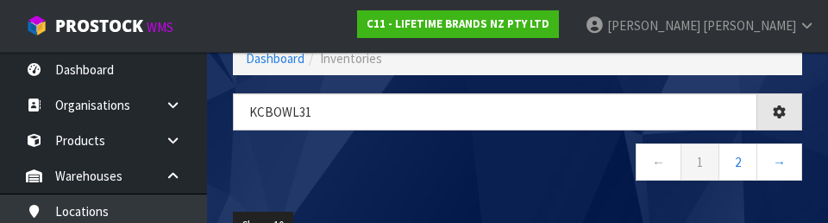
click at [487, 181] on nav "← 1 2 →" at bounding box center [517, 164] width 569 height 42
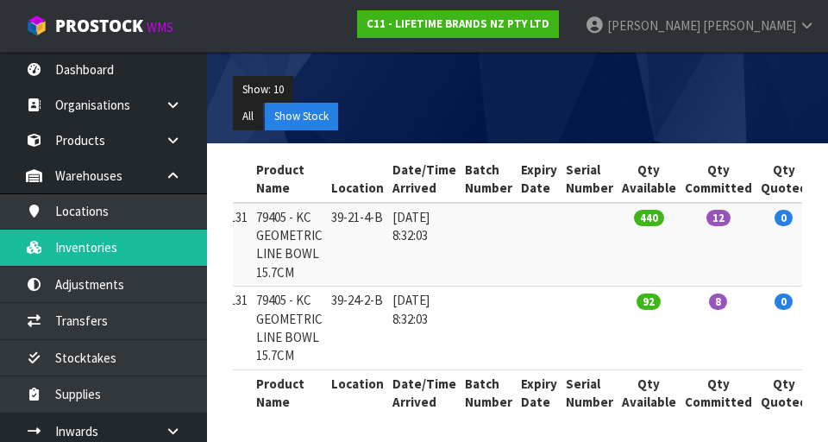
scroll to position [0, 0]
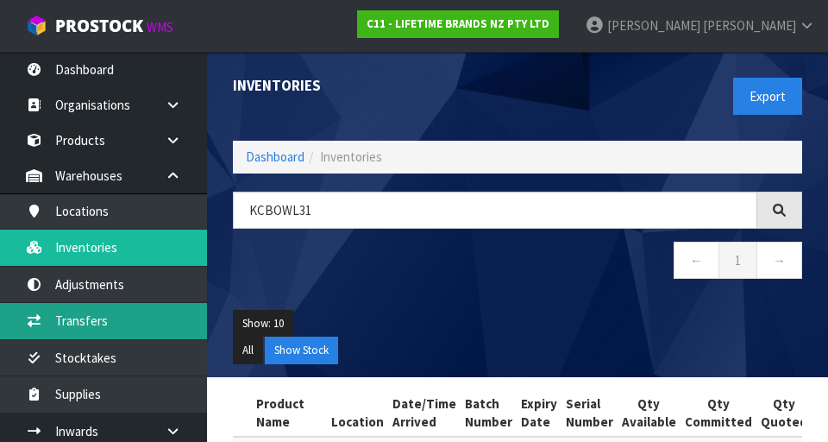
click at [159, 308] on link "Transfers" at bounding box center [103, 320] width 207 height 35
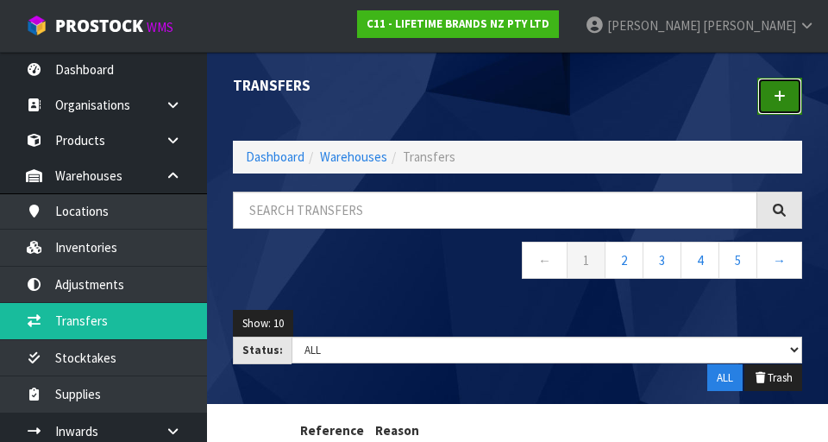
click at [517, 98] on link at bounding box center [780, 96] width 45 height 37
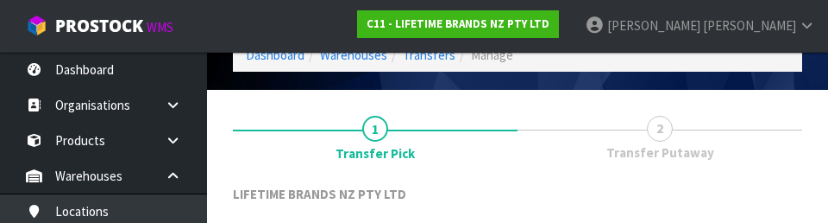
scroll to position [238, 0]
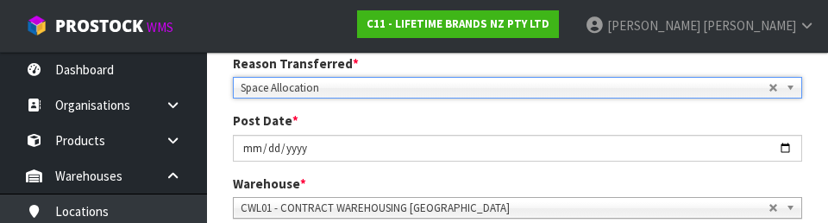
click at [517, 178] on div "Warehouse * 01 - CONTRACT WAREHOUSING MAIN 02 - CONTRACT WAREHOUSING NO 2 CHC -…" at bounding box center [517, 196] width 595 height 44
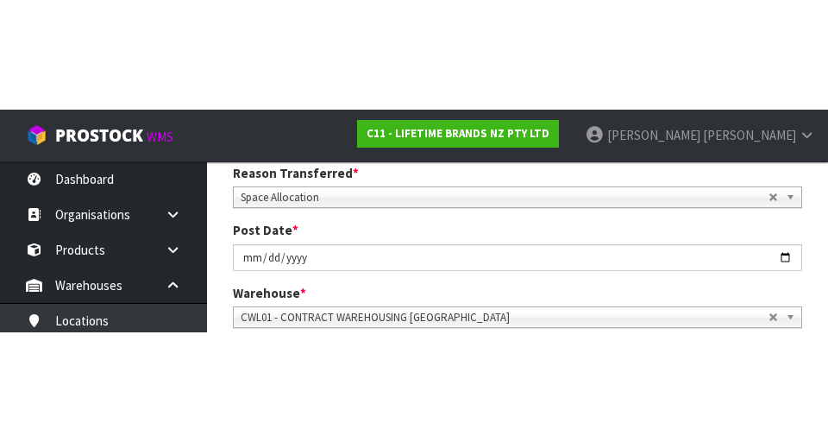
scroll to position [246, 0]
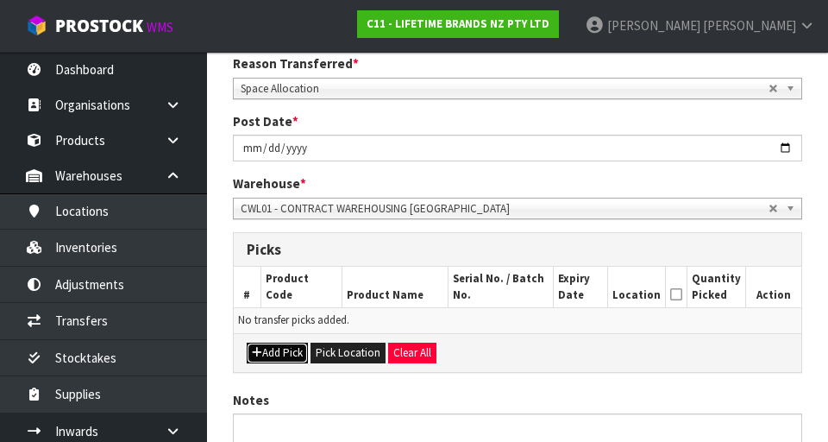
click at [293, 343] on button "Add Pick" at bounding box center [277, 353] width 61 height 21
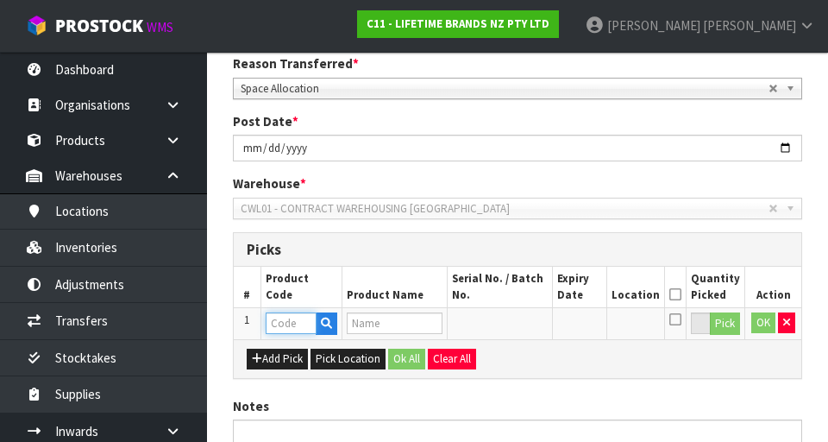
paste input "KCBOWL32"
type input "KCBOWL32"
type input "79401 - KC BLUE MOSAIC BOWL 15.7CM"
click at [309, 324] on input "KCBOWL32" at bounding box center [291, 323] width 51 height 22
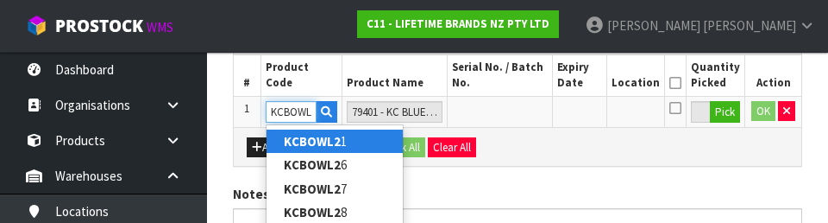
scroll to position [0, 0]
type input "KCBOWL31"
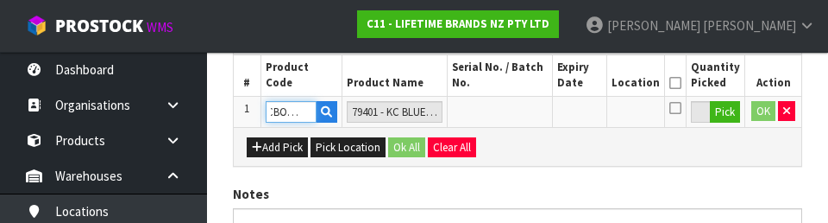
type input "79405 - KC GEOMETRIC LINE BOWL 15.7CM"
type input "KCBOWL31"
click at [517, 117] on button "Pick" at bounding box center [725, 112] width 30 height 22
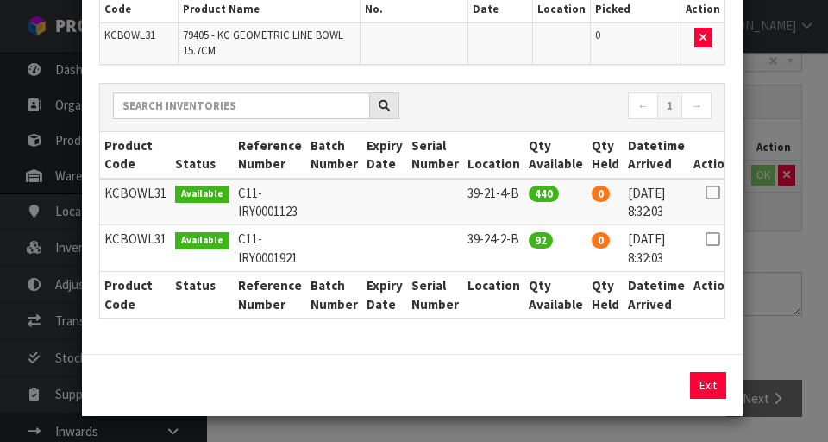
scroll to position [157, 0]
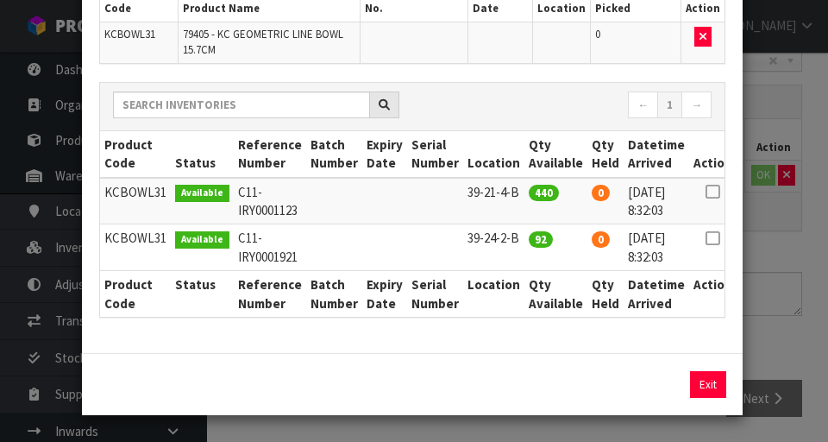
click at [517, 192] on icon at bounding box center [713, 192] width 14 height 1
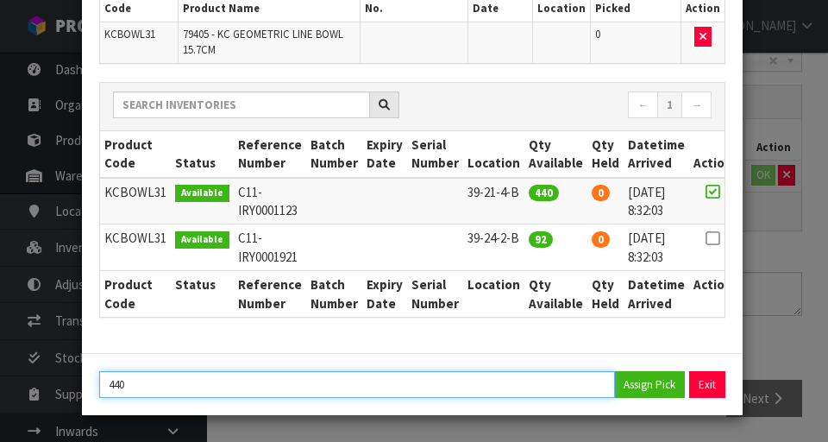
click at [494, 387] on input "440" at bounding box center [357, 384] width 516 height 27
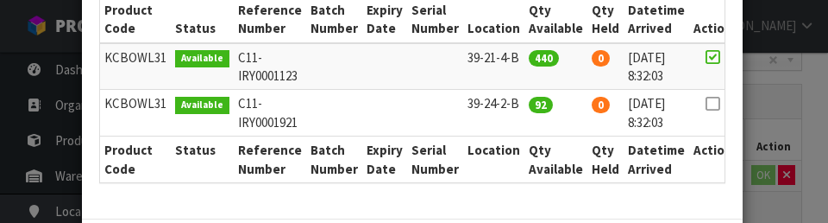
scroll to position [376, 0]
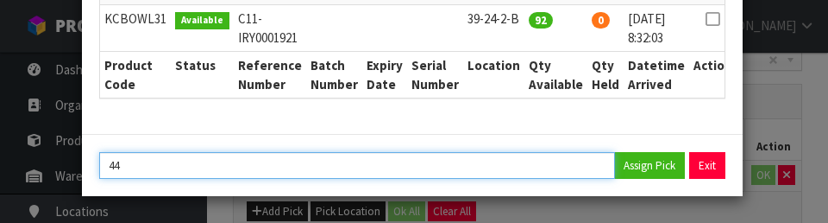
type input "4"
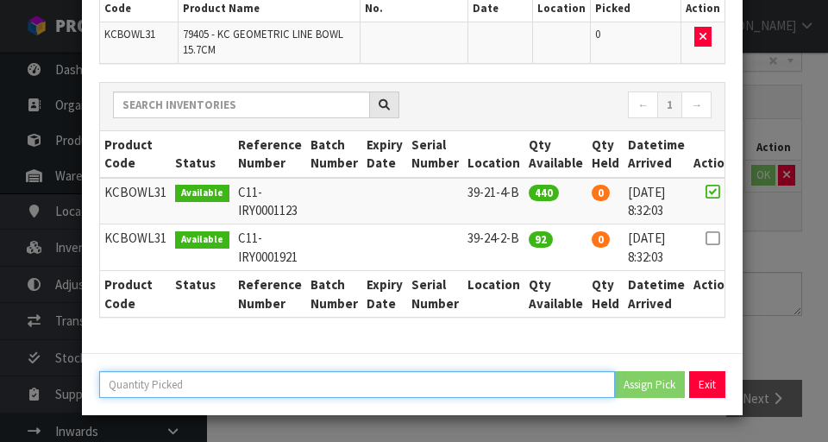
scroll to position [157, 0]
click at [174, 391] on input "number" at bounding box center [357, 384] width 516 height 27
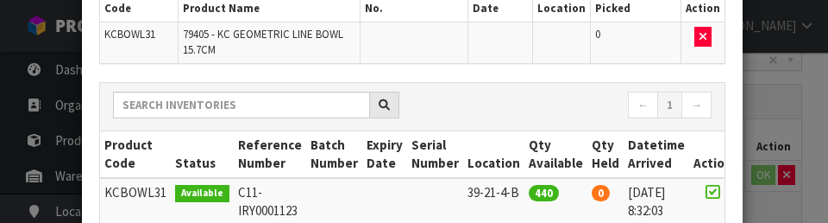
scroll to position [376, 0]
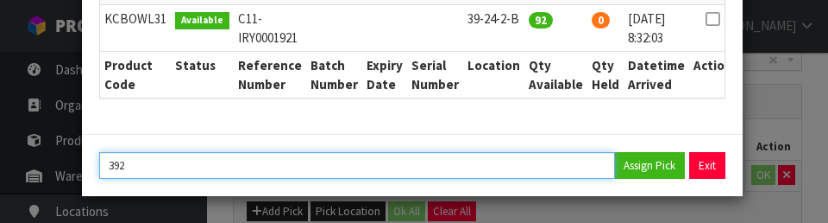
type input "392"
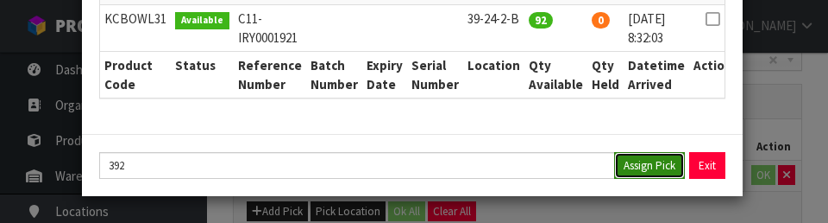
click at [517, 164] on button "Assign Pick" at bounding box center [649, 165] width 71 height 27
type input "392"
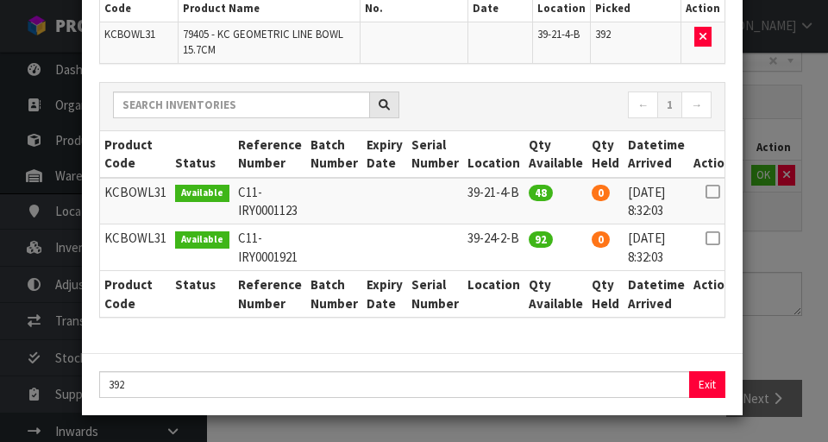
scroll to position [157, 0]
click at [517, 257] on div "Pick Line Picks Product Code Product Name Serial No. / Batch No. Expiry Date Lo…" at bounding box center [414, 221] width 828 height 442
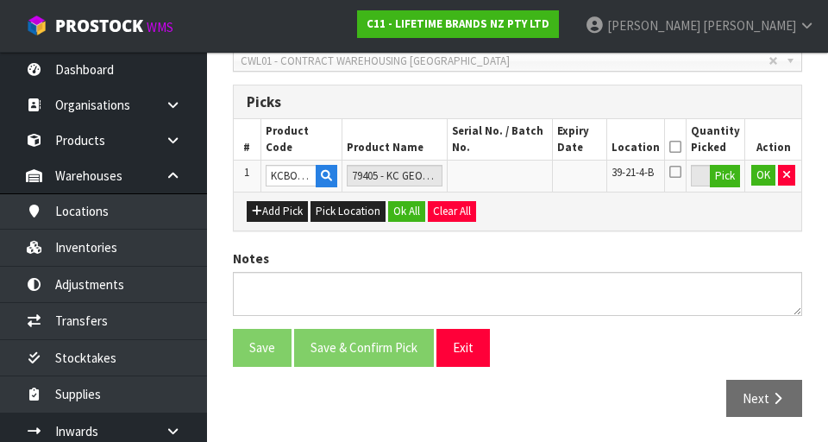
click at [517, 147] on icon at bounding box center [676, 147] width 12 height 1
click at [517, 175] on button "OK" at bounding box center [764, 175] width 24 height 21
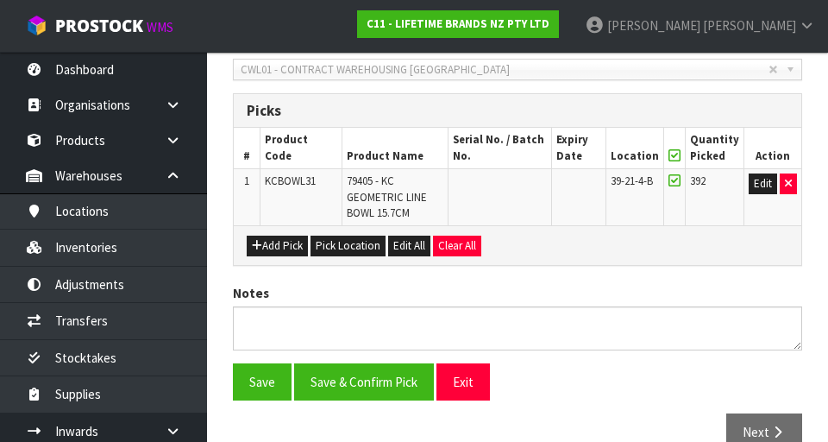
scroll to position [388, 0]
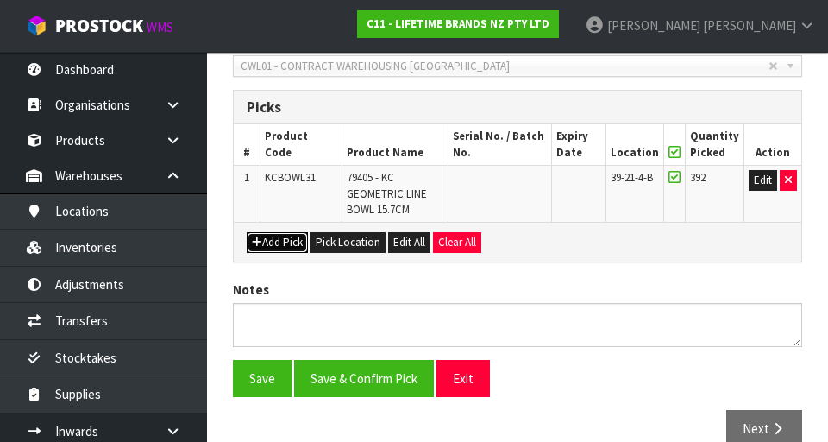
click at [284, 246] on button "Add Pick" at bounding box center [277, 242] width 61 height 21
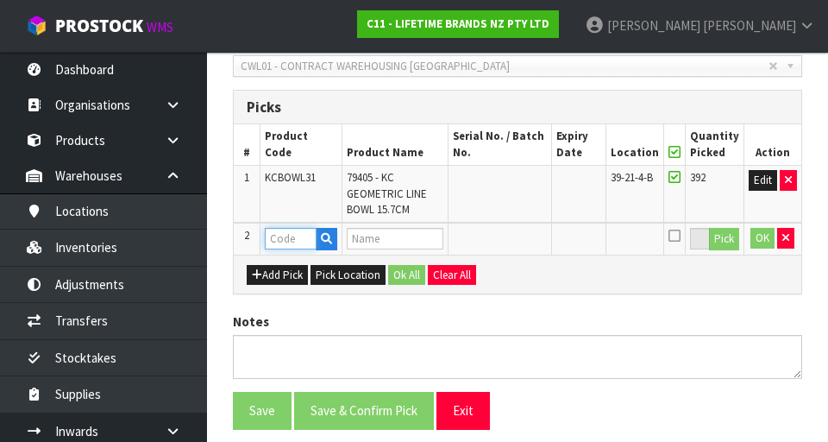
paste input "KCBOWL32"
type input "KCBOWL32"
type input "79401 - KC BLUE MOSAIC BOWL 15.7CM"
click at [311, 242] on input "KCBOWL32" at bounding box center [290, 239] width 51 height 22
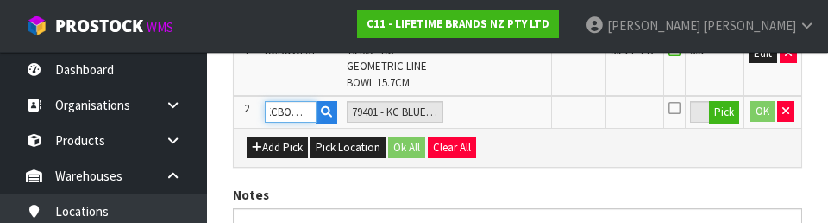
scroll to position [0, 4]
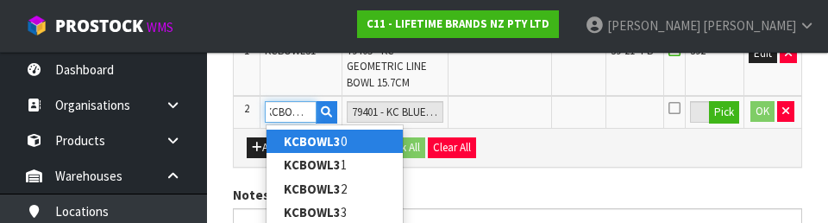
type input "KCBOWL31"
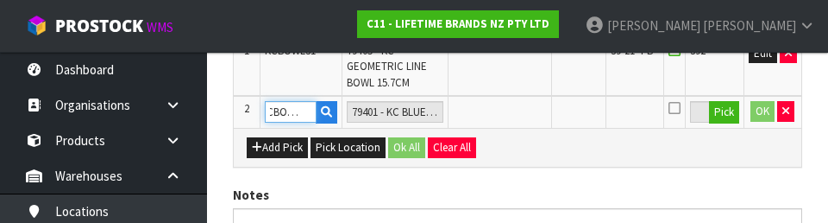
type input "79405 - KC GEOMETRIC LINE BOWL 15.7CM"
type input "KCBOWL31"
click at [517, 119] on button "Pick" at bounding box center [724, 112] width 30 height 22
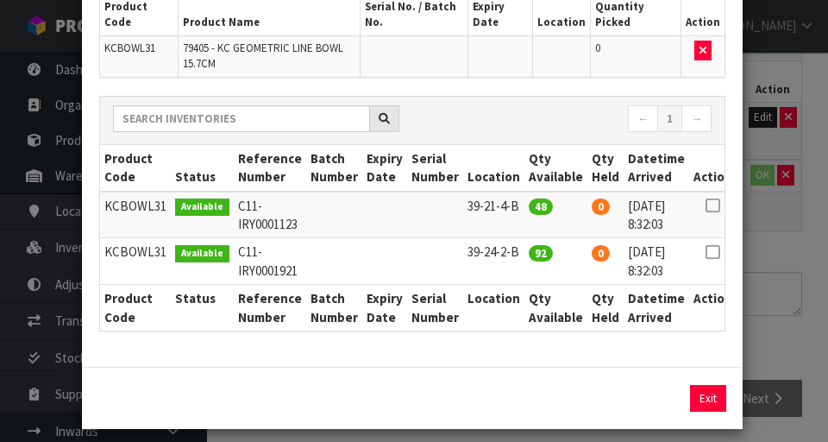
scroll to position [156, 0]
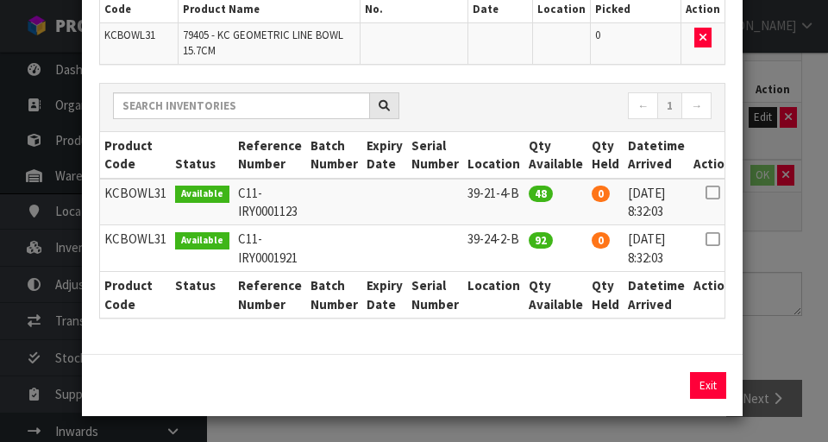
click at [517, 239] on icon at bounding box center [713, 239] width 14 height 1
click at [517, 389] on button "Assign Pick" at bounding box center [649, 385] width 71 height 27
type input "92"
click at [517, 342] on div "Pick Line Picks Product Code Product Name Serial No. / Batch No. Expiry Date Lo…" at bounding box center [414, 221] width 828 height 442
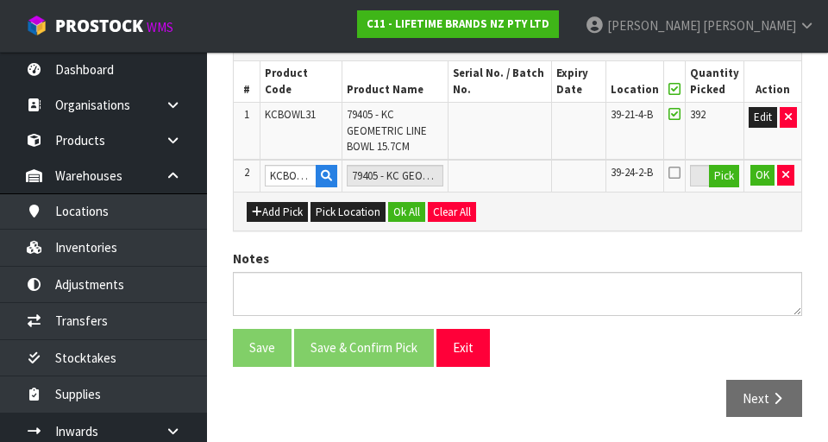
click at [517, 179] on icon at bounding box center [675, 173] width 12 height 14
click at [0, 0] on input "checkbox" at bounding box center [0, 0] width 0 height 0
click at [517, 182] on button "OK" at bounding box center [763, 175] width 24 height 21
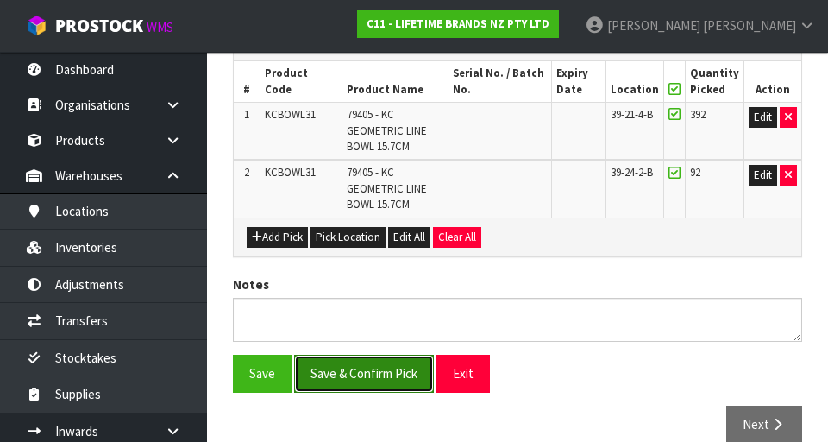
click at [396, 370] on button "Save & Confirm Pick" at bounding box center [364, 373] width 140 height 37
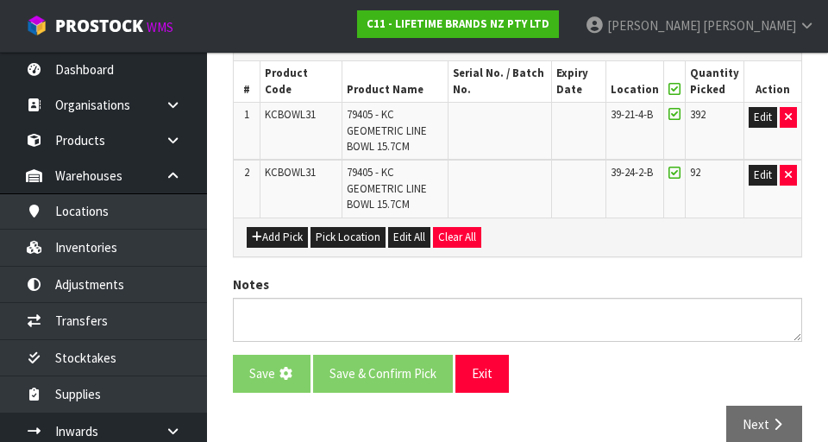
scroll to position [0, 0]
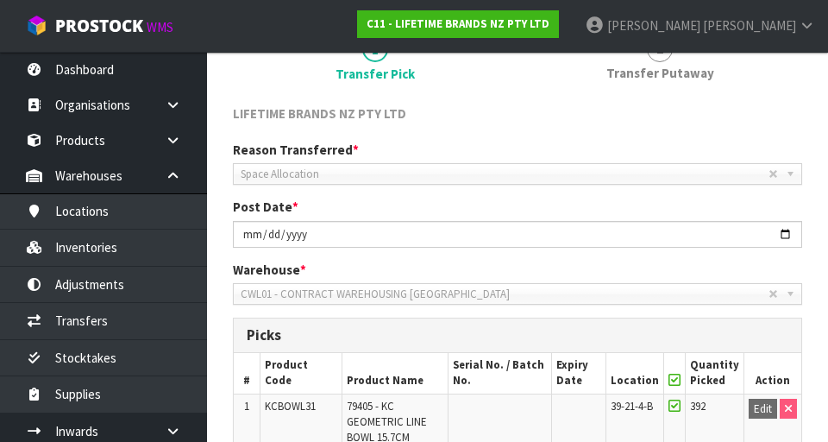
scroll to position [176, 0]
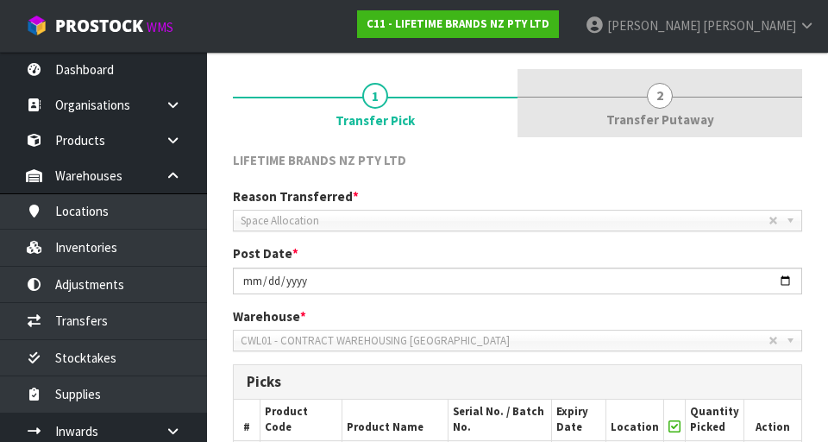
click at [517, 97] on div at bounding box center [660, 97] width 285 height 1
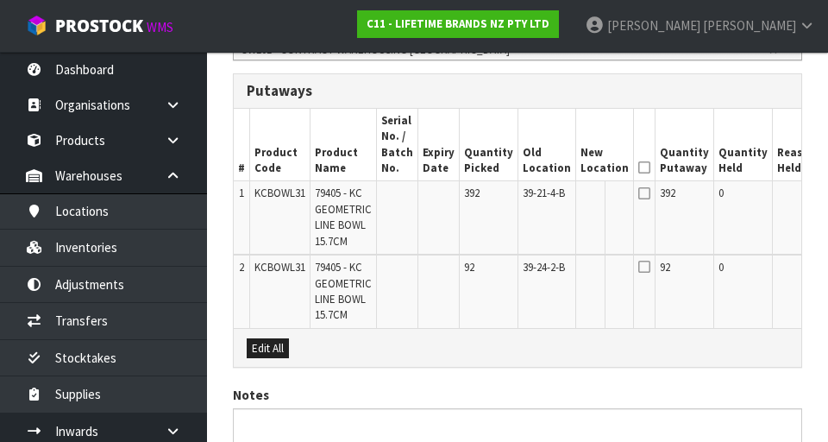
scroll to position [475, 0]
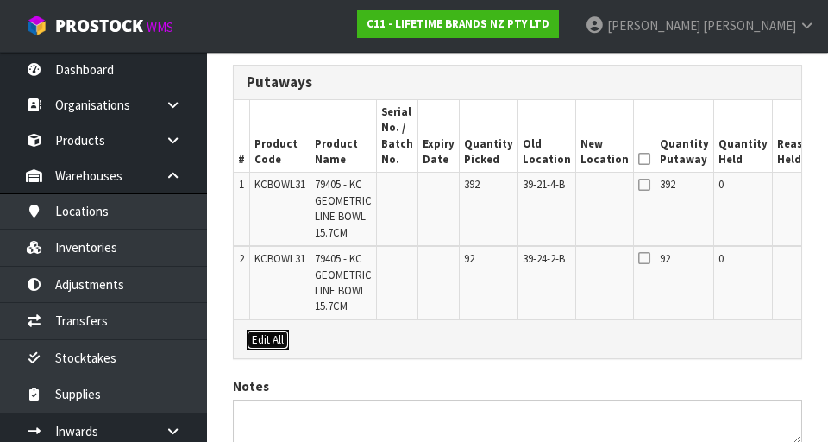
click at [288, 343] on button "Edit All" at bounding box center [268, 340] width 42 height 21
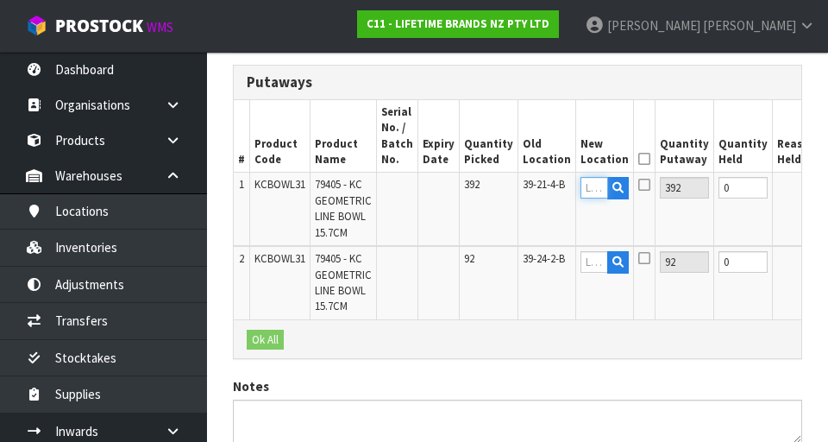
click at [517, 192] on input "text" at bounding box center [595, 188] width 28 height 22
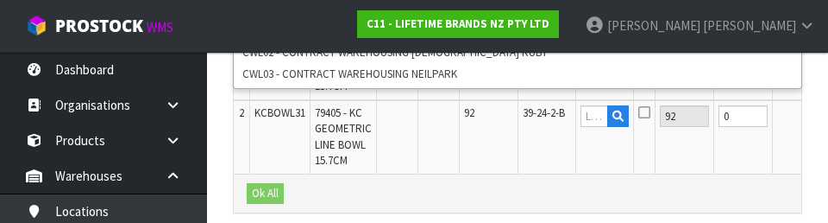
scroll to position [629, 0]
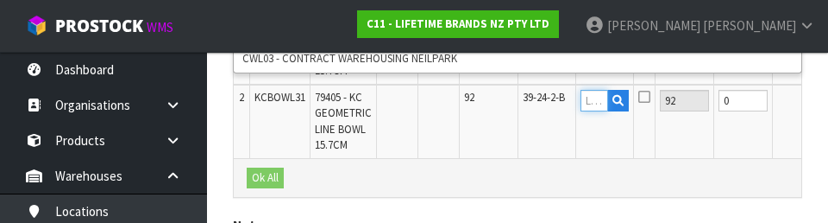
click at [517, 101] on input "text" at bounding box center [595, 101] width 28 height 22
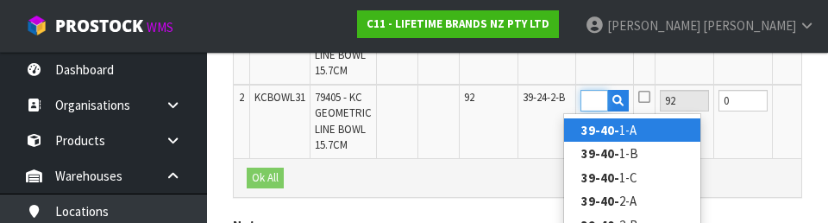
scroll to position [0, 23]
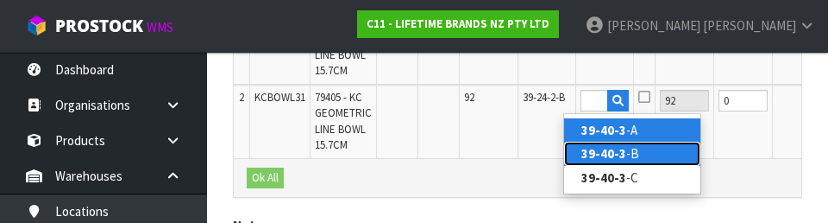
click at [517, 155] on link "39-40-3 -B" at bounding box center [632, 153] width 136 height 23
type input "39-40-3-B"
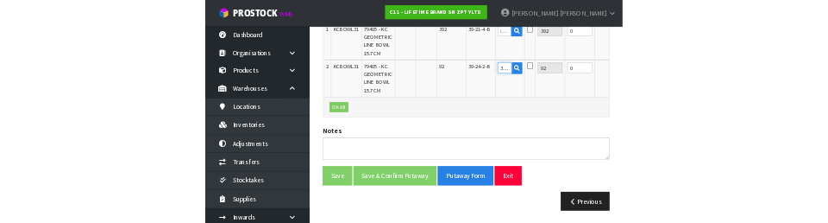
scroll to position [629, 0]
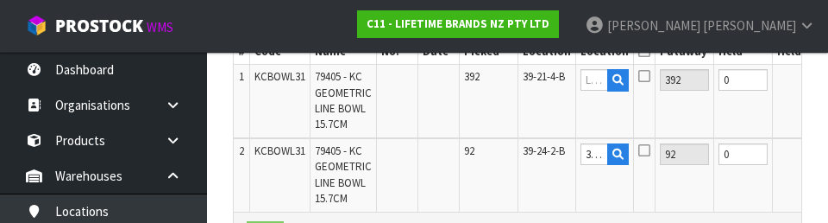
click at [517, 153] on icon at bounding box center [645, 150] width 12 height 14
click at [0, 0] on input "checkbox" at bounding box center [0, 0] width 0 height 0
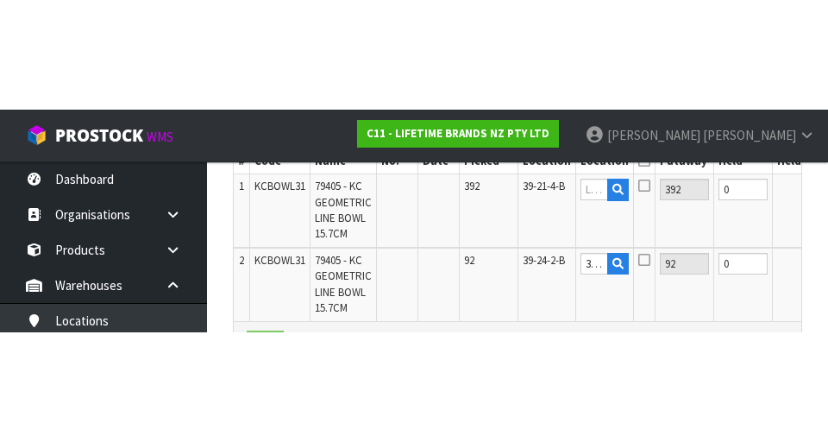
scroll to position [583, 0]
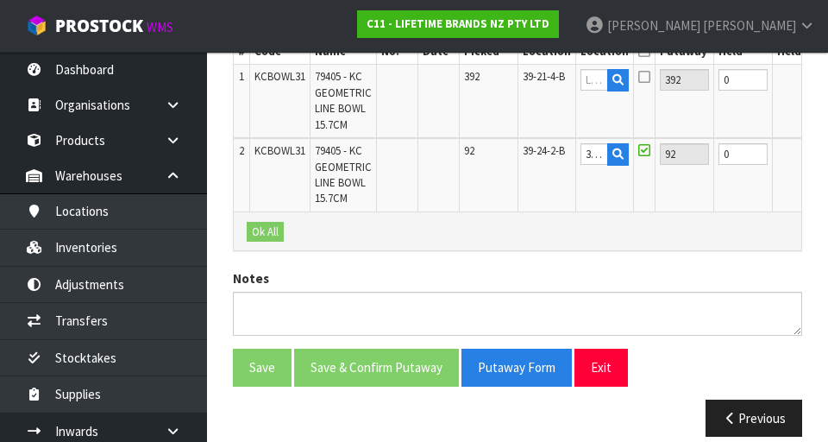
click at [517, 154] on button "OK" at bounding box center [838, 153] width 24 height 21
click at [517, 153] on link "Fill" at bounding box center [618, 158] width 13 height 30
click at [517, 150] on link "Fill" at bounding box center [618, 158] width 13 height 30
click at [517, 83] on input "text" at bounding box center [595, 80] width 28 height 22
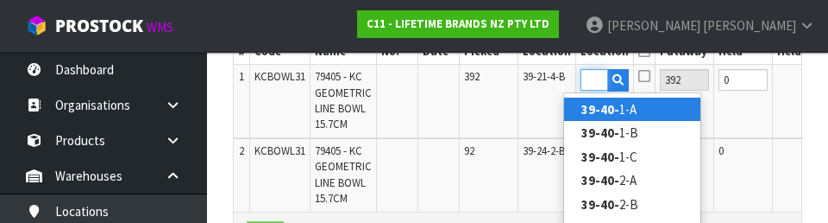
scroll to position [0, 23]
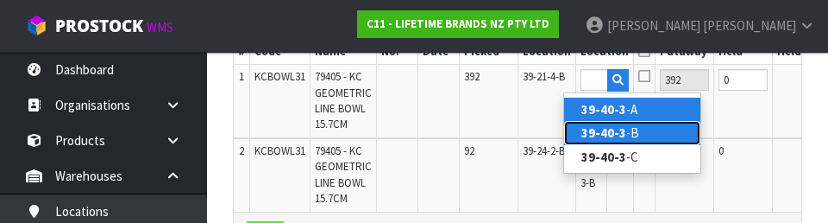
click at [517, 139] on link "39-40-3 -B" at bounding box center [632, 132] width 136 height 23
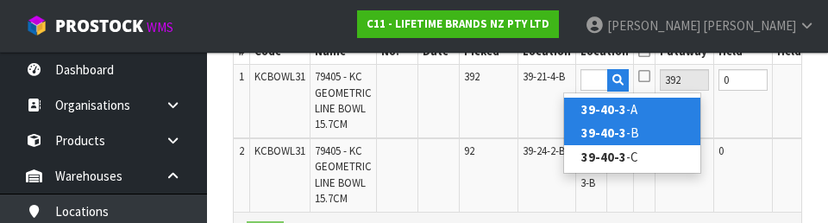
type input "39-40-3-B"
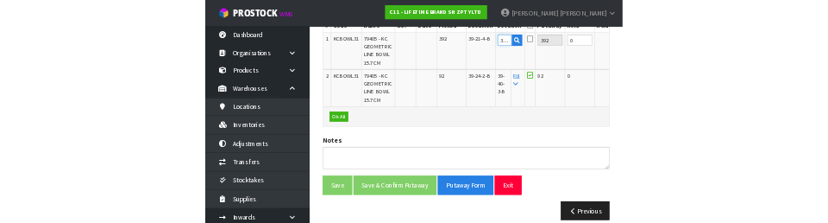
scroll to position [576, 0]
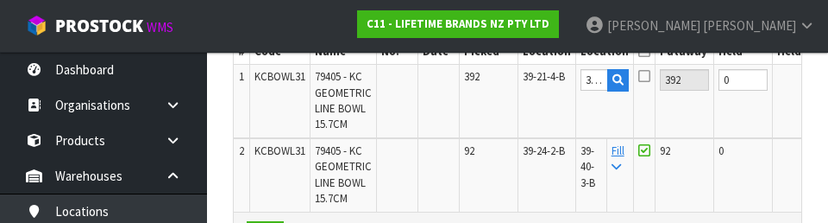
click at [517, 79] on icon at bounding box center [645, 76] width 12 height 14
click at [0, 0] on input "checkbox" at bounding box center [0, 0] width 0 height 0
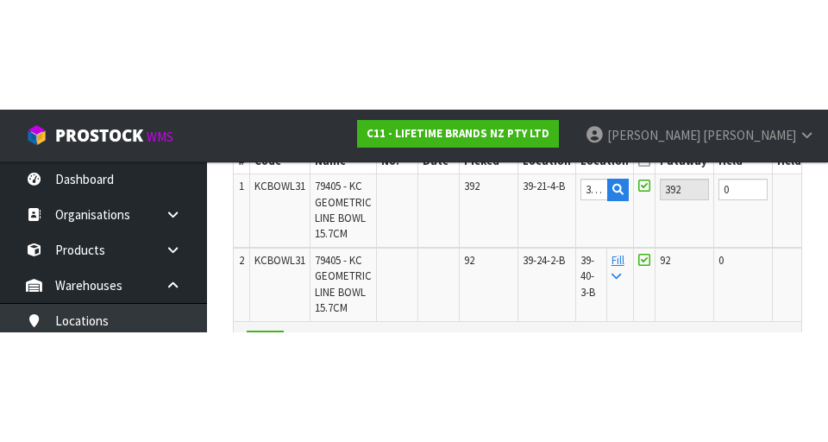
scroll to position [583, 0]
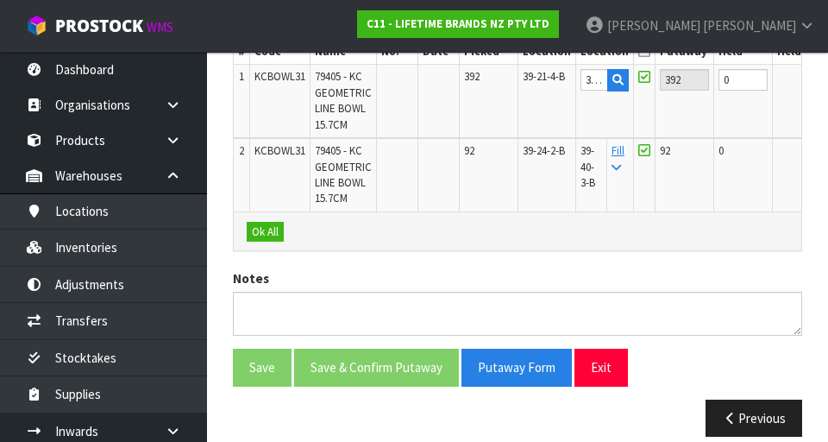
click at [517, 83] on button "OK" at bounding box center [840, 79] width 24 height 21
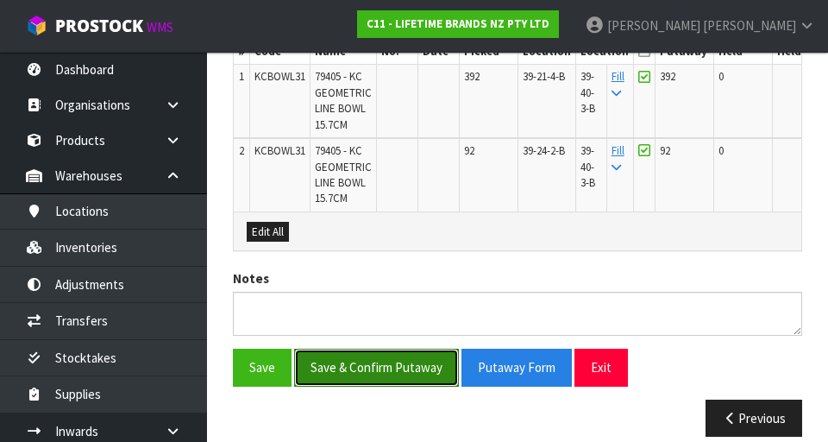
click at [412, 373] on button "Save & Confirm Putaway" at bounding box center [376, 367] width 165 height 37
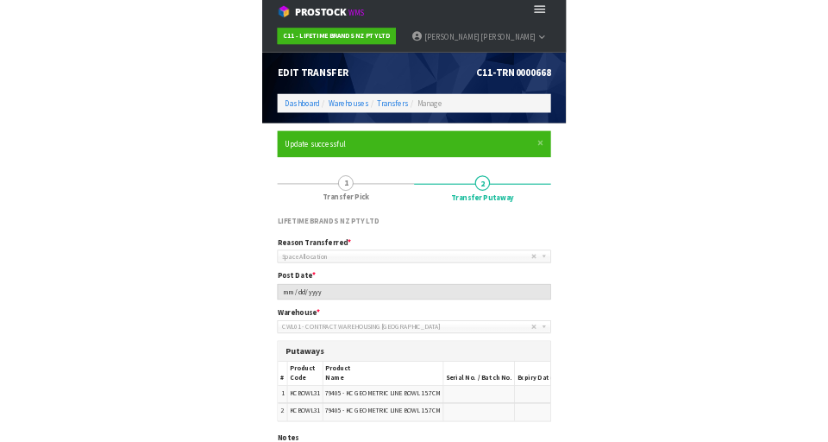
scroll to position [0, 0]
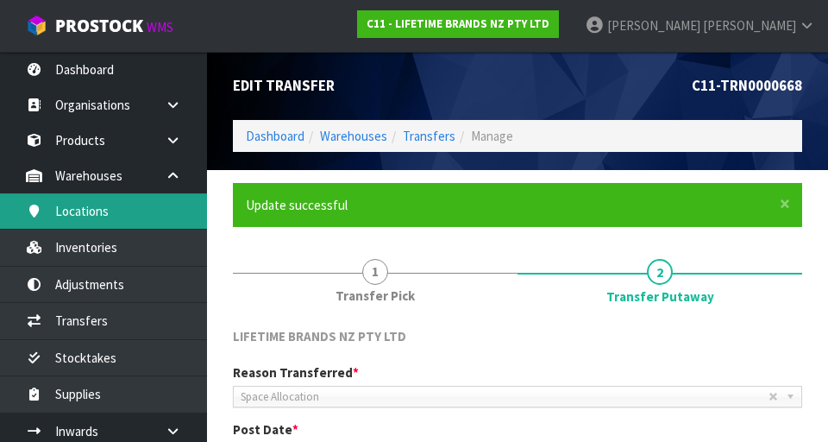
click at [176, 217] on link "Locations" at bounding box center [103, 210] width 207 height 35
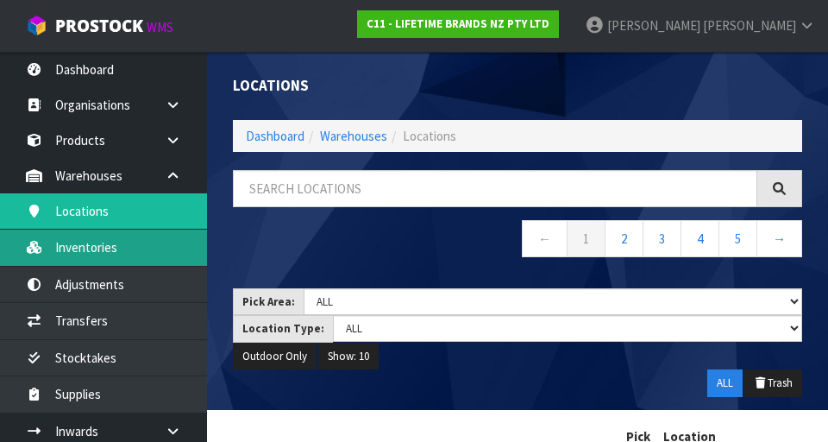
click at [157, 249] on link "Inventories" at bounding box center [103, 247] width 207 height 35
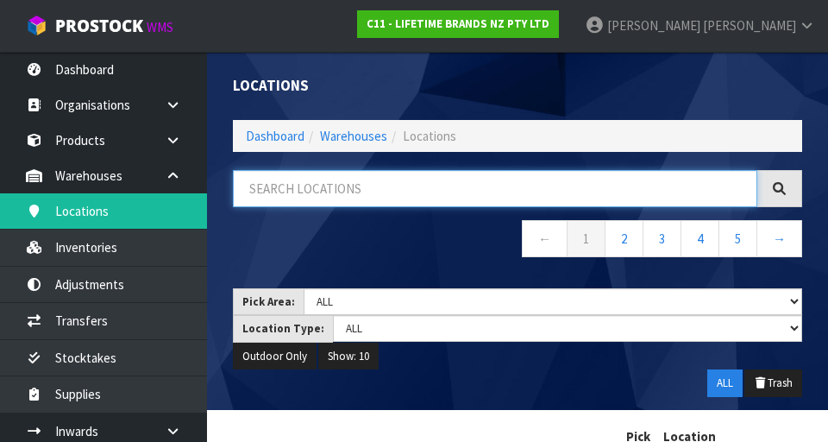
click at [347, 195] on input "text" at bounding box center [495, 188] width 525 height 37
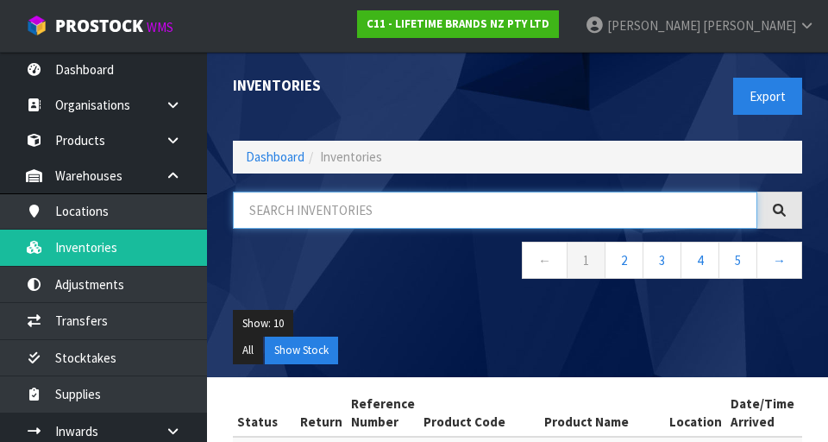
paste input "KCBOWL32"
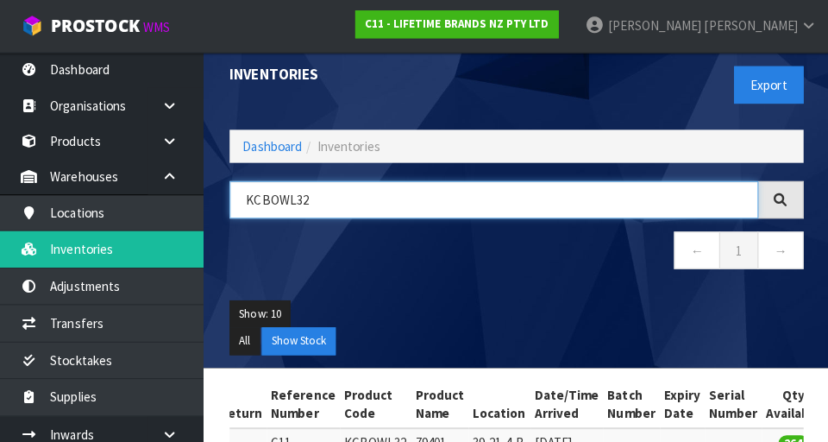
scroll to position [10, 0]
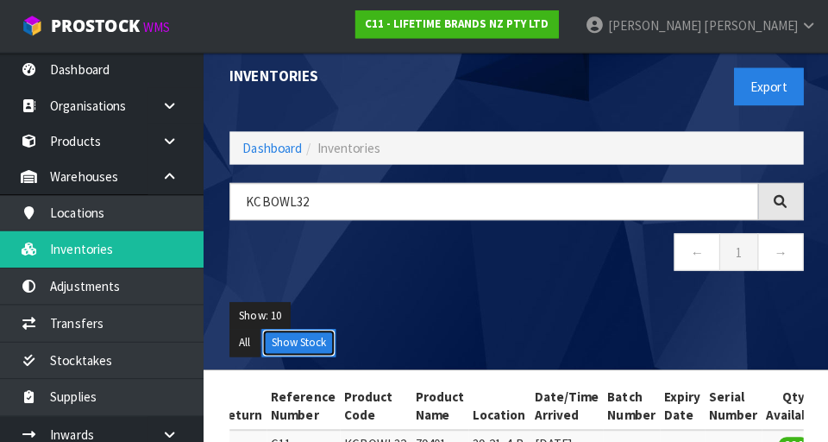
click at [307, 336] on button "Show Stock" at bounding box center [301, 340] width 73 height 28
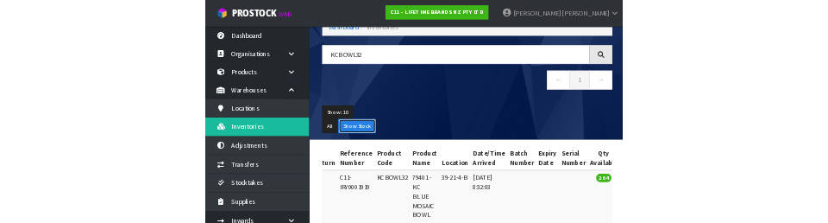
scroll to position [0, 0]
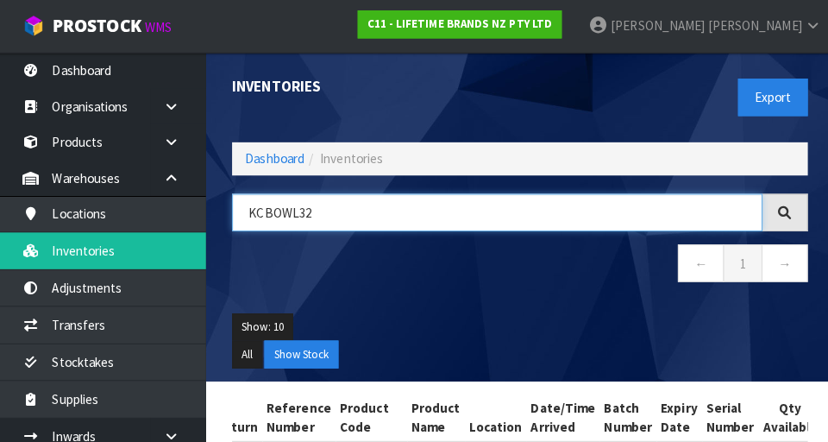
click at [345, 213] on input "KCBOWL32" at bounding box center [495, 210] width 525 height 37
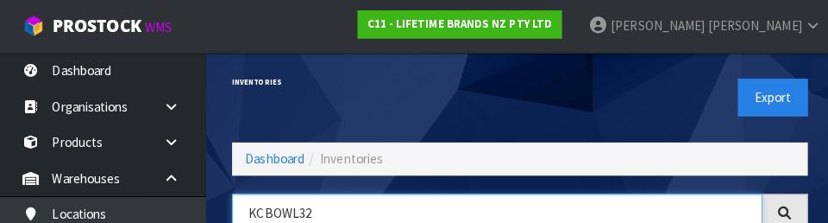
scroll to position [98, 0]
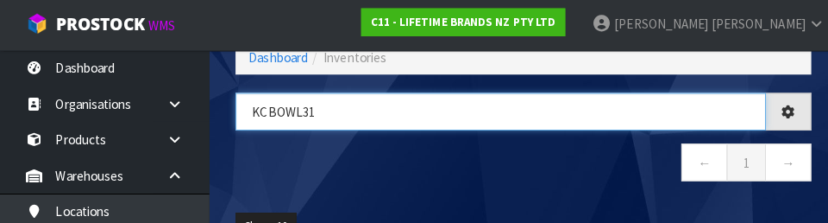
type input "KCBOWL31"
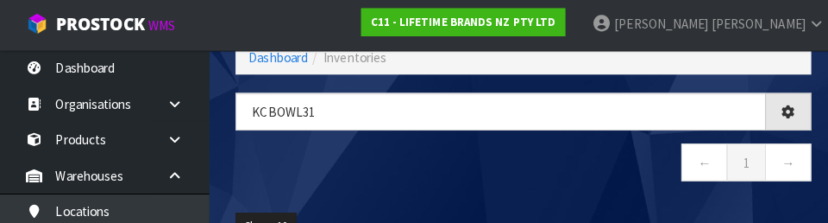
click at [423, 176] on nav "← 1 →" at bounding box center [517, 165] width 569 height 42
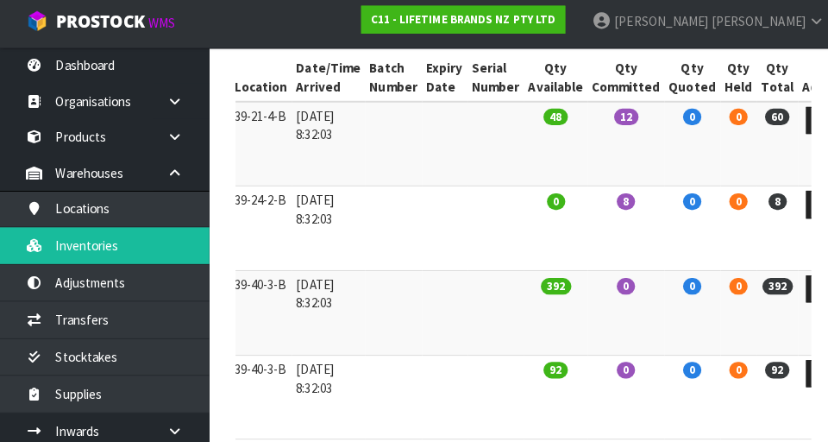
scroll to position [316, 0]
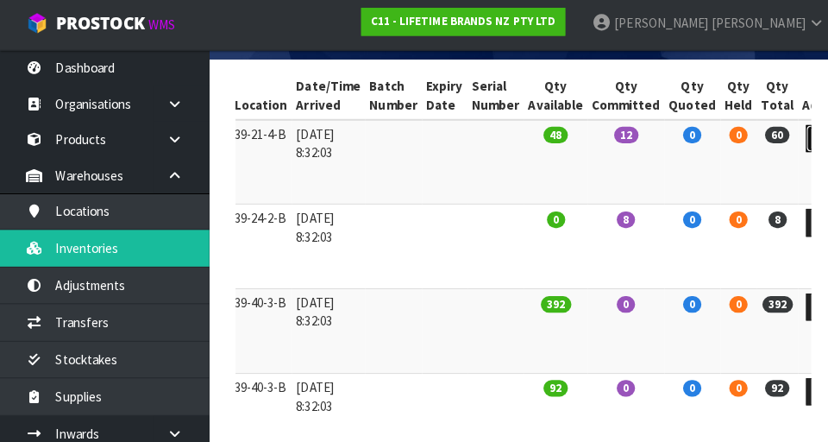
click at [517, 146] on link at bounding box center [813, 140] width 32 height 28
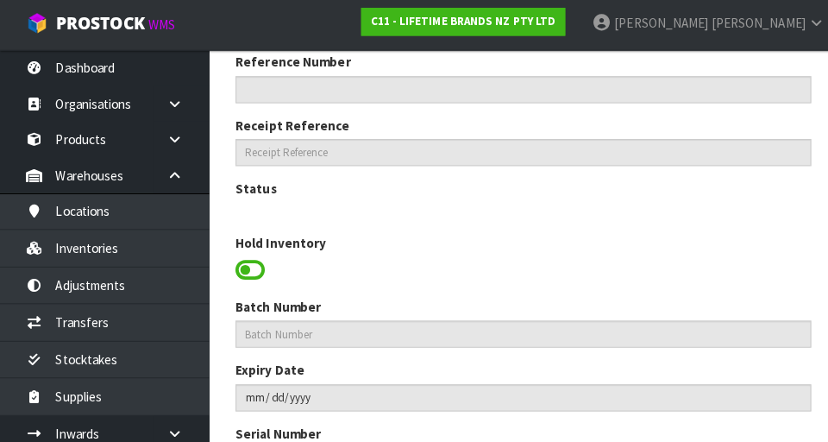
scroll to position [712, 0]
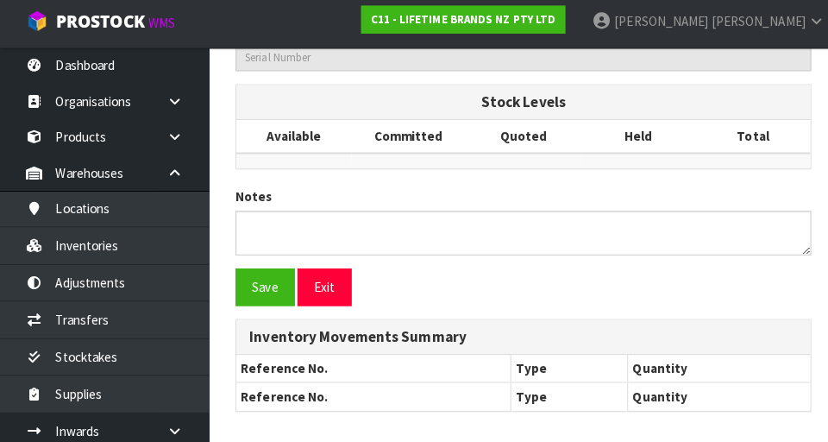
type input "KCBOWL31"
type input "79405 - KC GEOMETRIC LINE BOWL 15.7CM"
type input "39-21-4-B"
type input "C11-IRY0001123"
type input "C11-REC0000024"
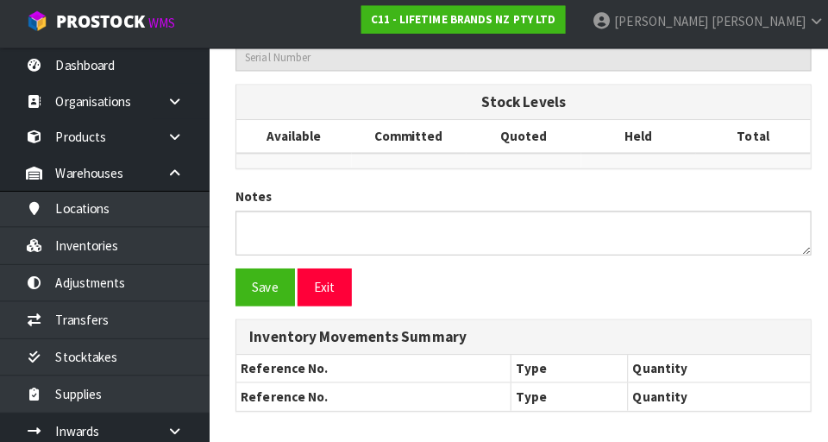
type textarea "NO LABEL"
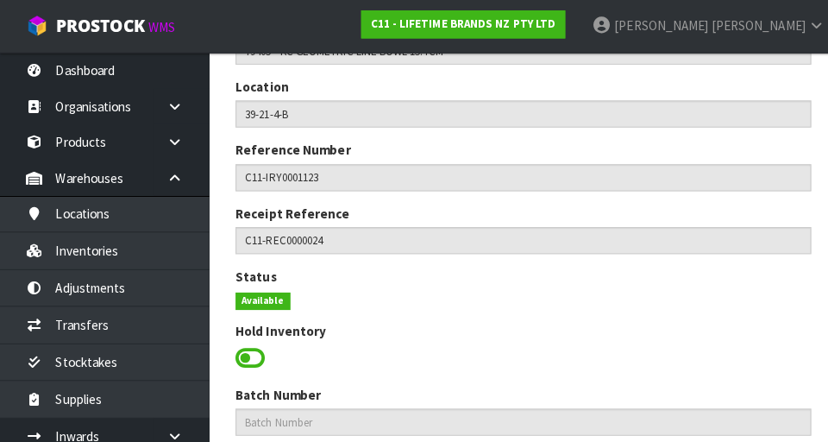
scroll to position [230, 0]
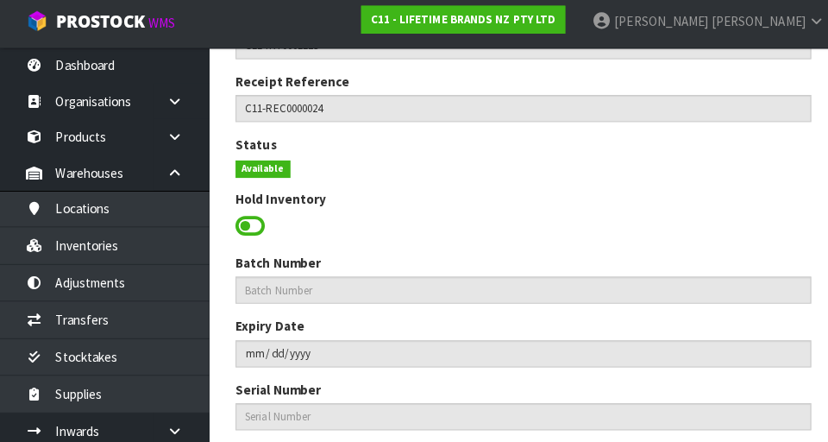
click at [256, 223] on span at bounding box center [247, 228] width 29 height 26
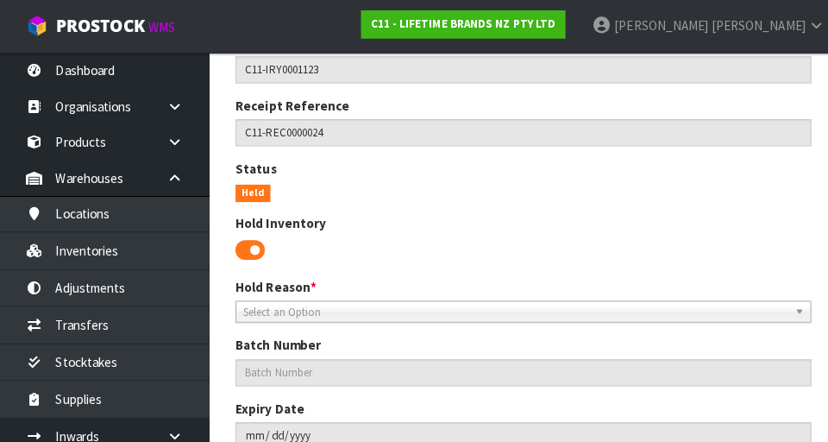
click at [437, 300] on span "Select an Option" at bounding box center [510, 308] width 538 height 21
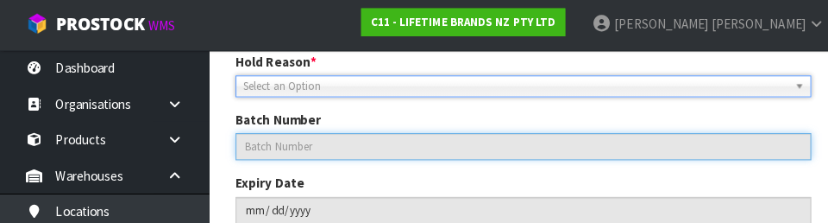
click at [517, 153] on input "text" at bounding box center [517, 147] width 569 height 27
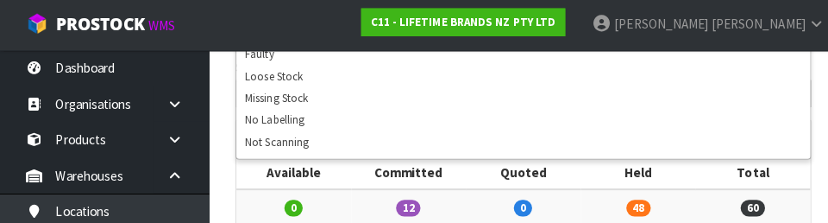
scroll to position [0, 0]
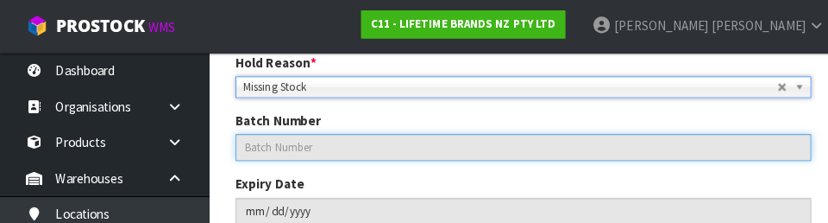
click at [517, 132] on input "text" at bounding box center [517, 145] width 569 height 27
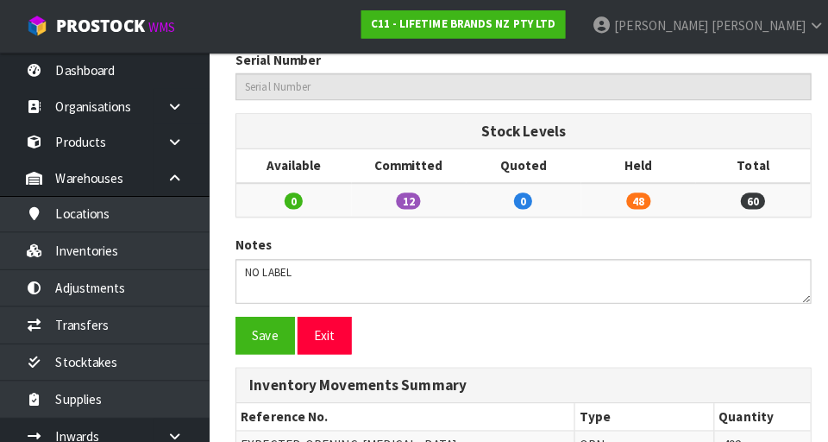
scroll to position [738, 0]
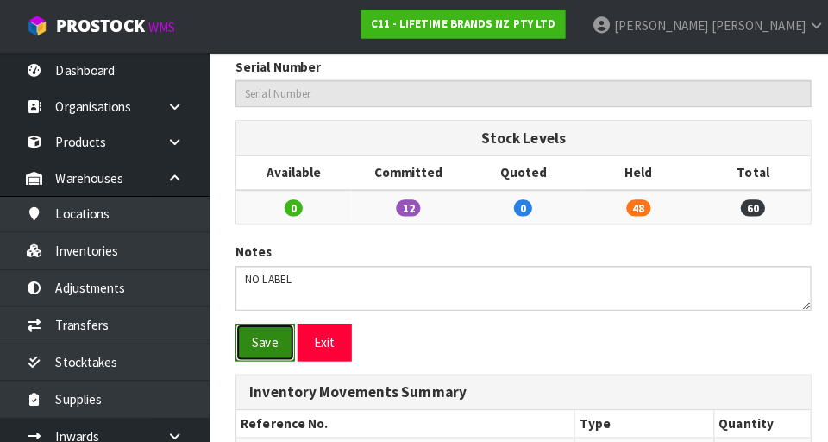
click at [273, 341] on button "Save" at bounding box center [262, 338] width 59 height 37
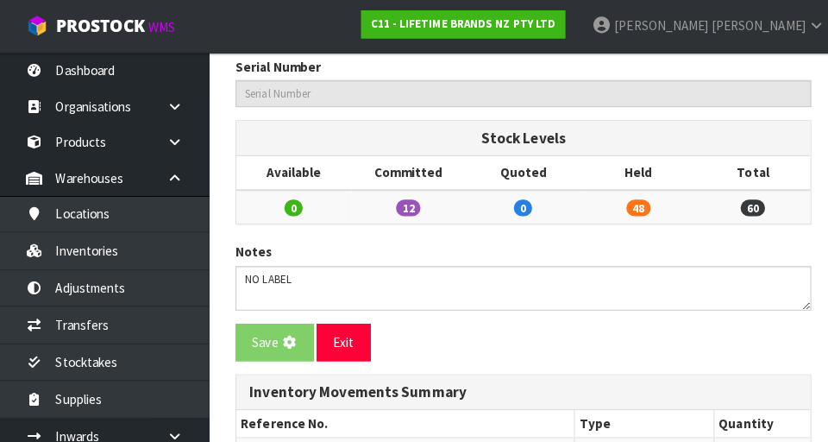
scroll to position [0, 0]
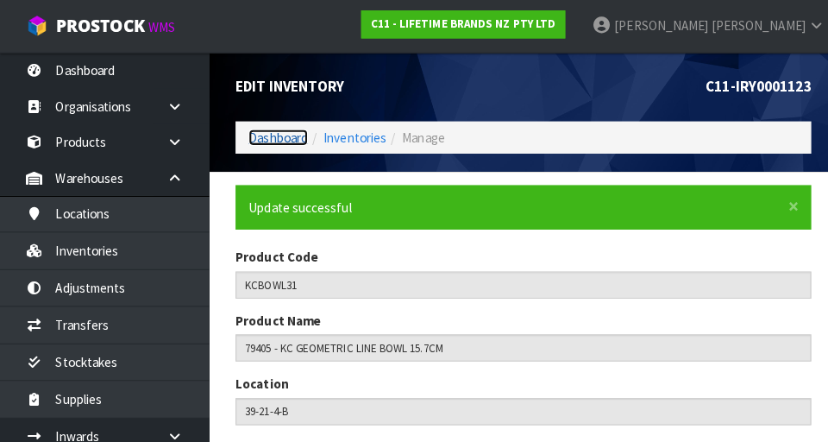
click at [271, 132] on link "Dashboard" at bounding box center [275, 136] width 59 height 16
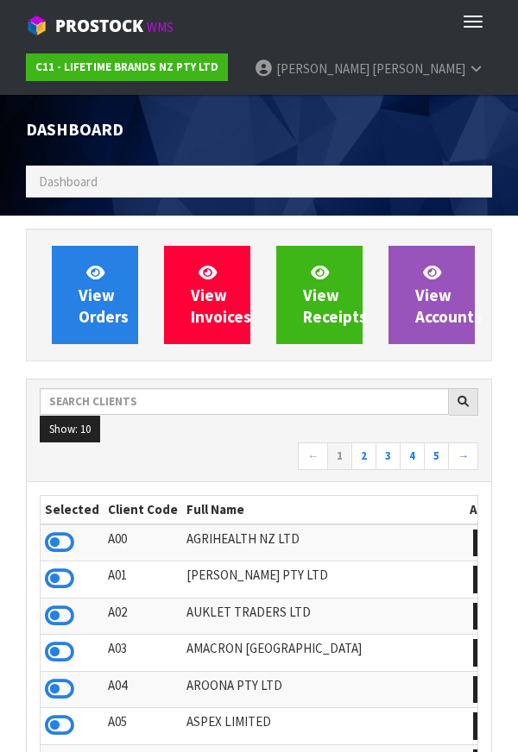
scroll to position [861502, 862377]
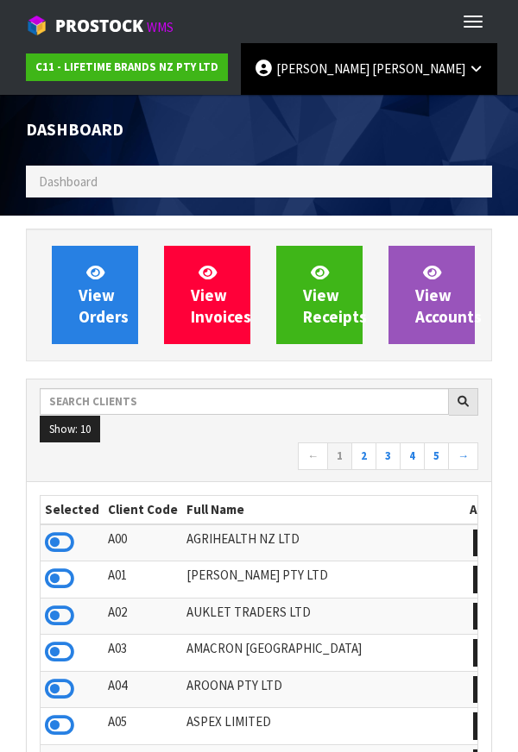
click at [304, 72] on span "[PERSON_NAME]" at bounding box center [322, 68] width 93 height 16
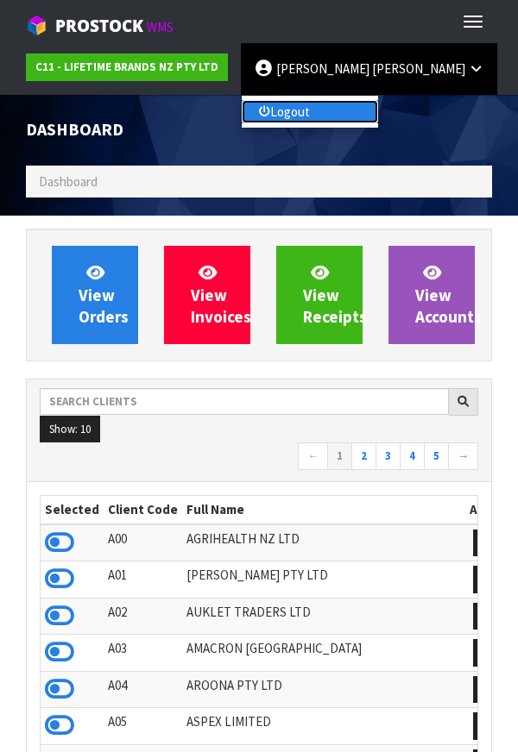
click at [299, 119] on link "Logout" at bounding box center [310, 111] width 136 height 23
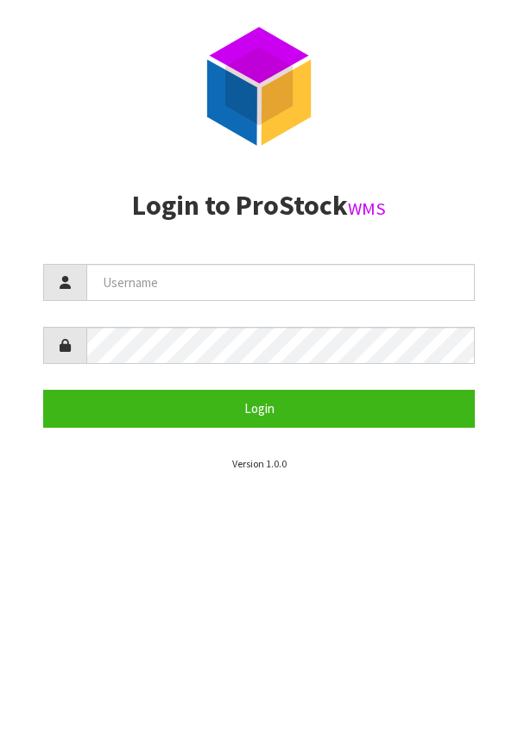
click at [494, 297] on aside "Login to ProStock WMS Login Version 1.0.0" at bounding box center [259, 331] width 518 height 281
